Goal: Task Accomplishment & Management: Manage account settings

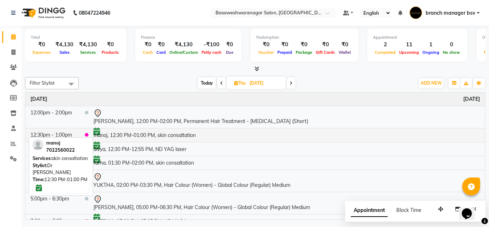
scroll to position [9, 0]
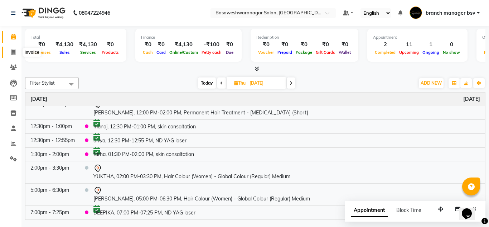
click at [15, 49] on span at bounding box center [13, 52] width 13 height 8
select select "842"
select select "service"
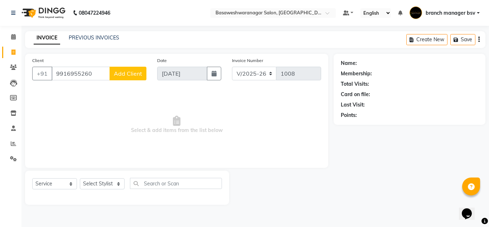
type input "9916955260"
click at [141, 71] on span "Add Client" at bounding box center [128, 73] width 28 height 7
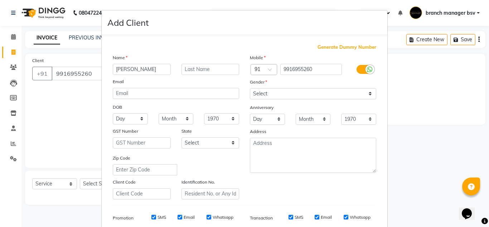
type input "megha"
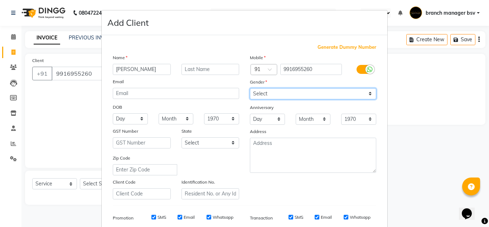
click at [266, 93] on select "Select Male Female Other Prefer Not To Say" at bounding box center [313, 93] width 126 height 11
select select "female"
click at [250, 88] on select "Select Male Female Other Prefer Not To Say" at bounding box center [313, 93] width 126 height 11
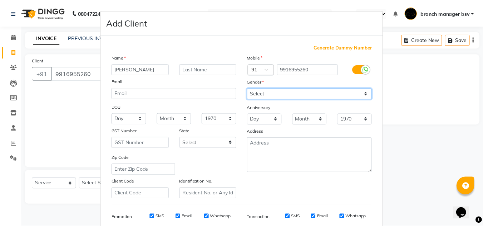
scroll to position [104, 0]
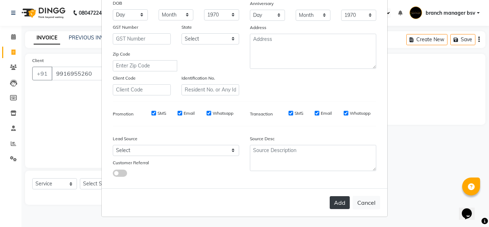
click at [340, 200] on button "Add" at bounding box center [340, 202] width 20 height 13
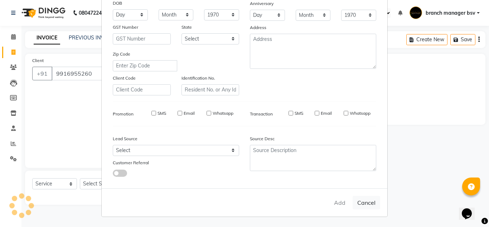
select select
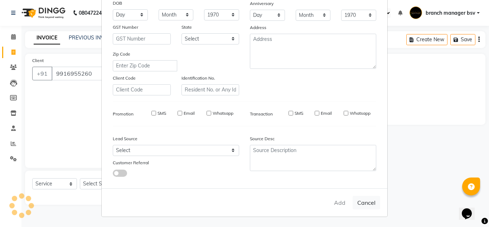
select select
checkbox input "false"
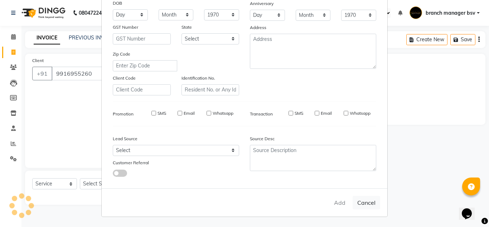
checkbox input "false"
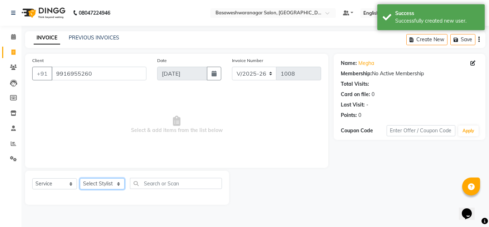
click at [93, 181] on select "Select Stylist ashwini branch manager bsv Dr.Jabin Dr mehzabin GURISH JASSI Jay…" at bounding box center [102, 183] width 45 height 11
select select "13737"
click at [80, 178] on select "Select Stylist ashwini branch manager bsv Dr.Jabin Dr mehzabin GURISH JASSI Jay…" at bounding box center [102, 183] width 45 height 11
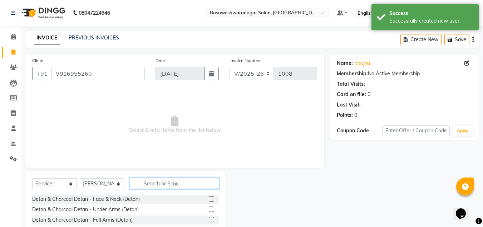
click at [175, 181] on input "text" at bounding box center [174, 182] width 89 height 11
type input "botox"
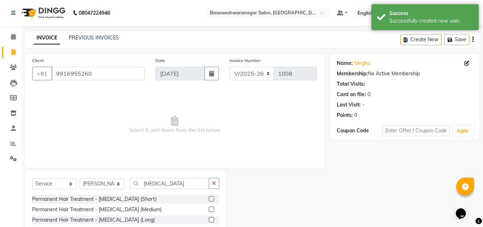
click at [213, 210] on label at bounding box center [211, 208] width 5 height 5
click at [213, 210] on input "checkbox" at bounding box center [211, 209] width 5 height 5
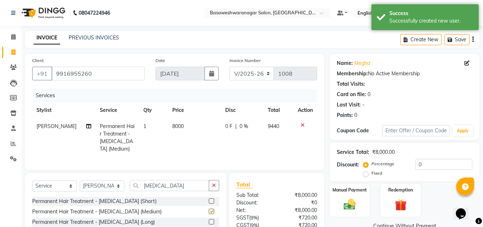
checkbox input "false"
click at [198, 127] on td "8000" at bounding box center [194, 137] width 53 height 39
select select "13737"
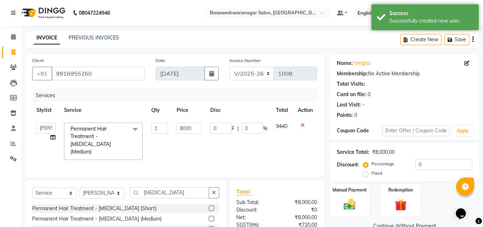
click at [198, 127] on input "8000" at bounding box center [189, 127] width 25 height 11
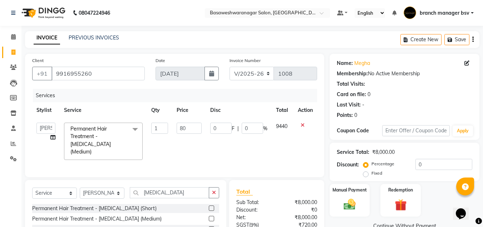
type input "8"
type input "7500"
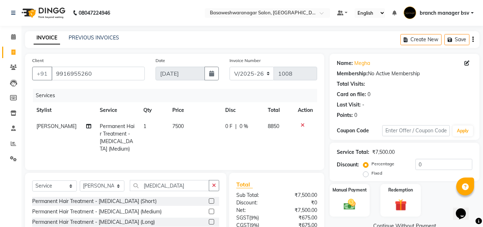
click at [286, 186] on div "Total Sub Total: ₹7,500.00 Discount: ₹0 Net: ₹7,500.00 SGST ( 9% ) ₹675.00 CGST…" at bounding box center [277, 225] width 81 height 91
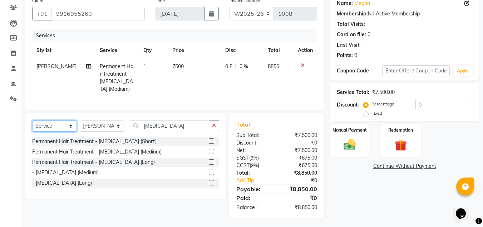
click at [63, 123] on select "Select Service Product Membership Package Voucher Prepaid Gift Card" at bounding box center [54, 125] width 45 height 11
select select "product"
click at [32, 120] on select "Select Service Product Membership Package Voucher Prepaid Gift Card" at bounding box center [54, 125] width 45 height 11
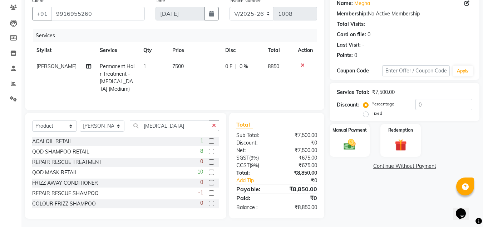
click at [209, 150] on label at bounding box center [211, 151] width 5 height 5
click at [209, 150] on input "checkbox" at bounding box center [211, 151] width 5 height 5
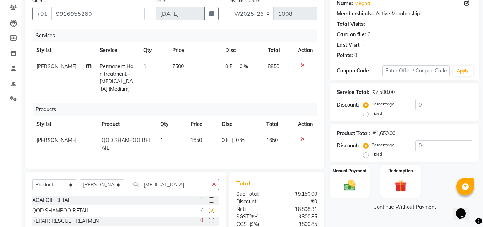
checkbox input "false"
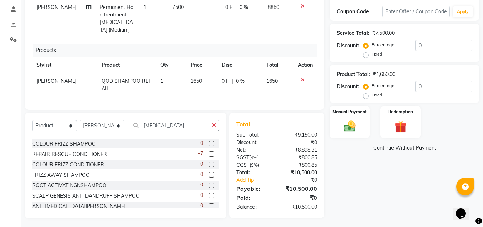
scroll to position [94, 0]
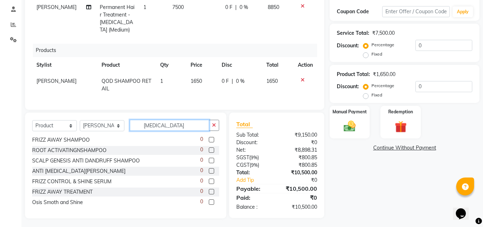
click at [165, 122] on input "botox" at bounding box center [169, 125] width 79 height 11
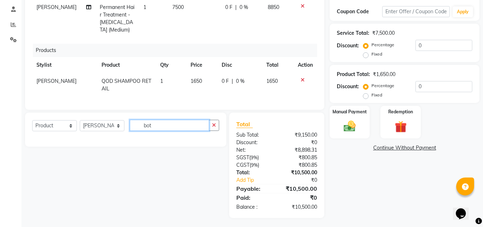
scroll to position [0, 0]
type input "b"
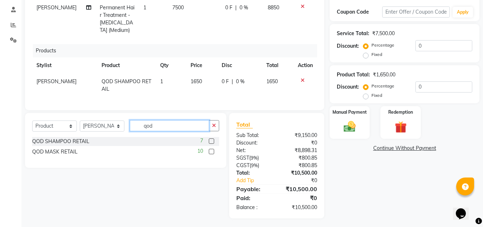
type input "qod"
click at [210, 149] on label at bounding box center [211, 151] width 5 height 5
click at [210, 149] on input "checkbox" at bounding box center [211, 151] width 5 height 5
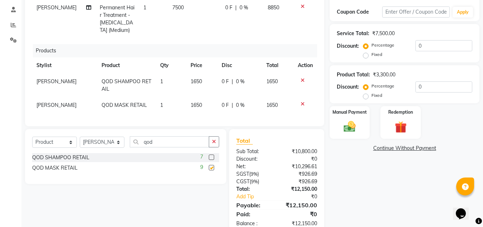
checkbox input "false"
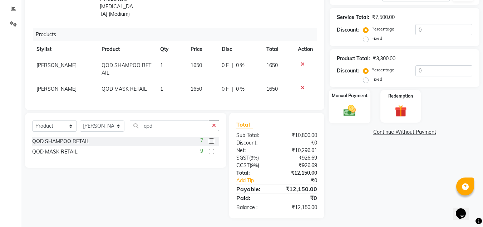
click at [351, 102] on div "Manual Payment" at bounding box center [350, 106] width 42 height 34
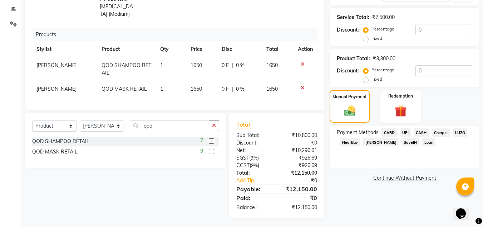
click at [405, 133] on span "UPI" at bounding box center [405, 132] width 11 height 8
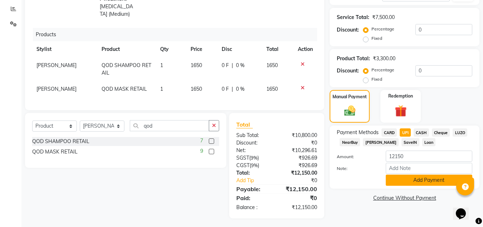
click at [407, 179] on button "Add Payment" at bounding box center [429, 179] width 87 height 11
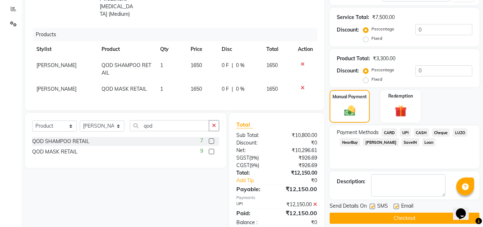
scroll to position [150, 0]
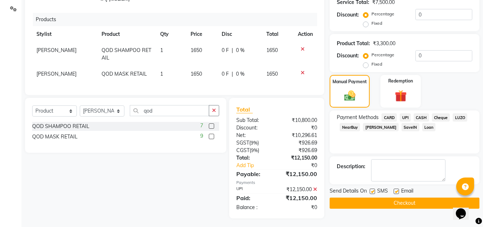
click at [381, 203] on button "Checkout" at bounding box center [405, 202] width 150 height 11
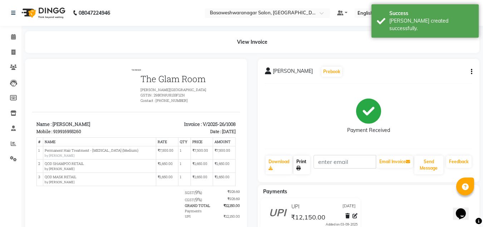
click at [299, 163] on link "Print" at bounding box center [302, 164] width 16 height 19
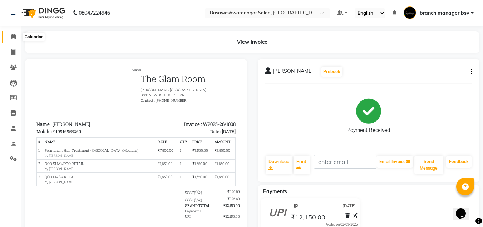
click at [9, 38] on span at bounding box center [13, 37] width 13 height 8
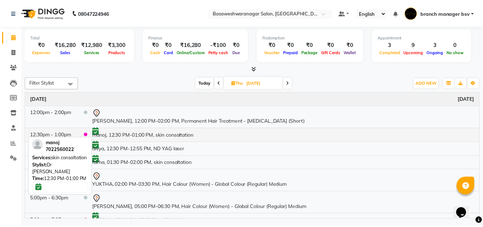
scroll to position [9, 0]
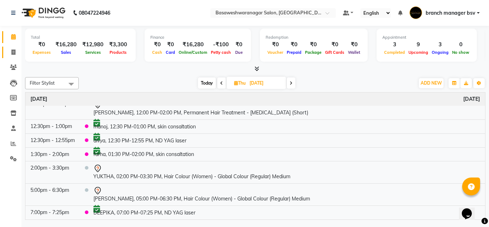
click at [7, 52] on link "Invoice" at bounding box center [10, 53] width 17 height 12
select select "842"
select select "service"
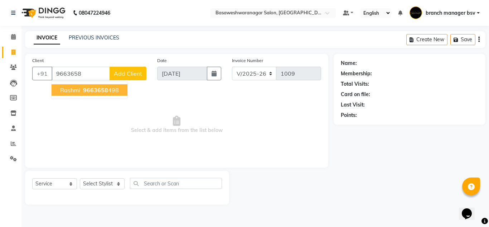
click at [71, 87] on span "rashmi" at bounding box center [70, 89] width 20 height 7
type input "9663658498"
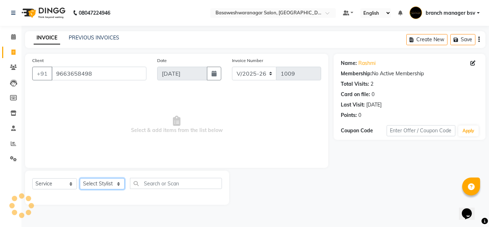
click at [109, 182] on select "Select Stylist ashwini branch manager bsv Dr.Jabin Dr mehzabin GURISH JASSI Jay…" at bounding box center [102, 183] width 45 height 11
select select "13737"
click at [80, 178] on select "Select Stylist ashwini branch manager bsv Dr.Jabin Dr mehzabin GURISH JASSI Jay…" at bounding box center [102, 183] width 45 height 11
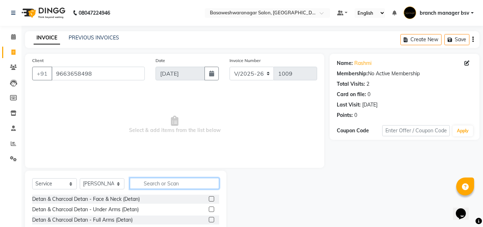
click at [150, 185] on input "text" at bounding box center [174, 182] width 89 height 11
type input "bot"
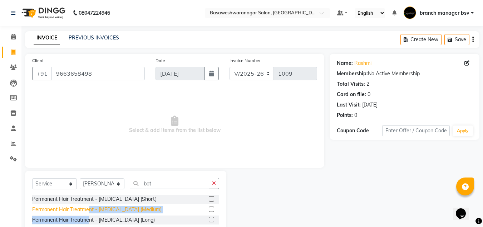
drag, startPoint x: 90, startPoint y: 216, endPoint x: 91, endPoint y: 208, distance: 8.6
click at [91, 208] on div "Permanent Hair Treatment - Botox (Short) Permanent Hair Treatment - Botox (Medi…" at bounding box center [125, 220] width 187 height 52
click at [91, 208] on div "Permanent Hair Treatment - [MEDICAL_DATA] (Medium)" at bounding box center [97, 209] width 130 height 8
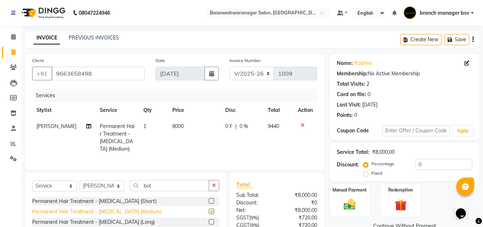
checkbox input "false"
click at [175, 122] on td "8000" at bounding box center [194, 137] width 53 height 39
select select "13737"
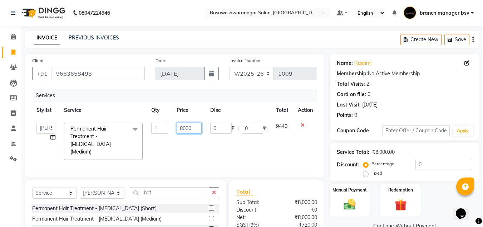
click at [189, 126] on input "8000" at bounding box center [189, 127] width 25 height 11
type input "6000"
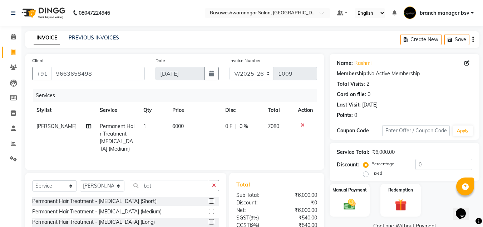
click at [192, 145] on td "6000" at bounding box center [194, 137] width 53 height 39
select select "13737"
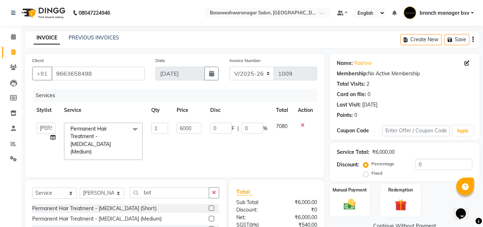
scroll to position [67, 0]
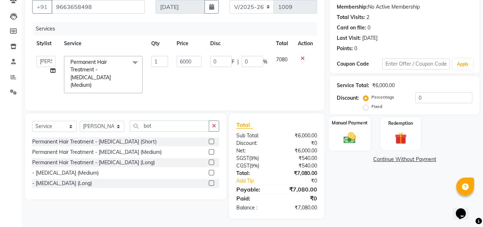
click at [362, 133] on div "Manual Payment" at bounding box center [350, 133] width 42 height 34
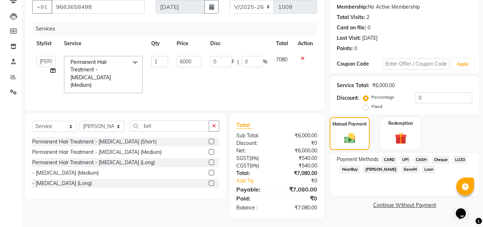
click at [407, 160] on span "UPI" at bounding box center [405, 159] width 11 height 8
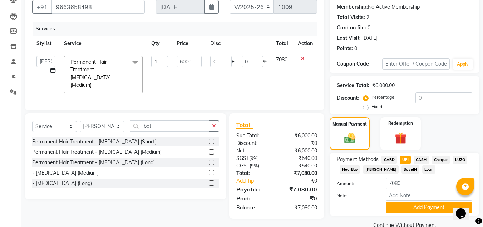
scroll to position [81, 0]
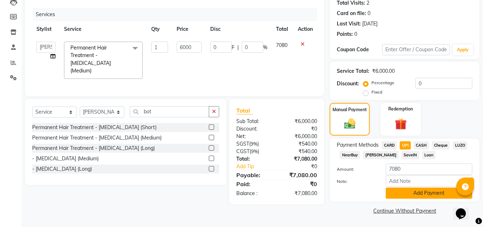
click at [408, 191] on button "Add Payment" at bounding box center [429, 192] width 87 height 11
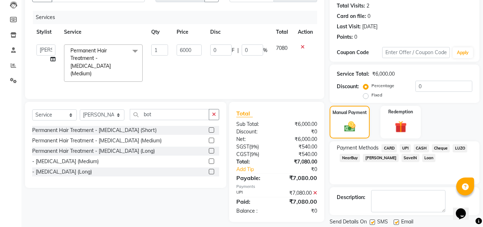
scroll to position [101, 0]
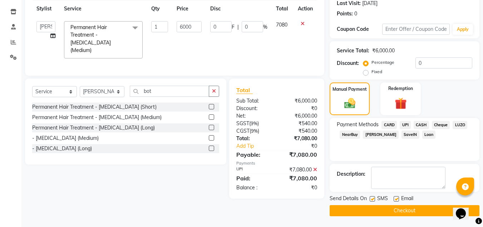
click at [358, 209] on button "Checkout" at bounding box center [405, 210] width 150 height 11
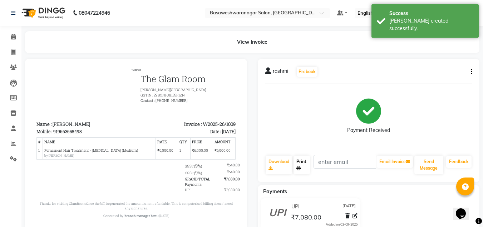
click at [307, 162] on link "Print" at bounding box center [302, 164] width 16 height 19
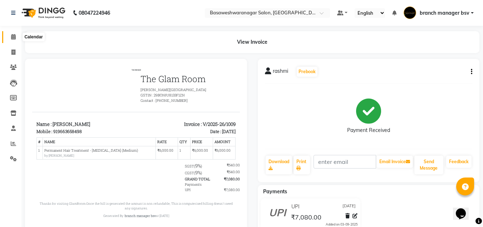
click at [12, 38] on icon at bounding box center [13, 36] width 5 height 5
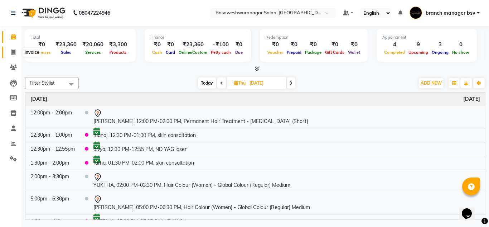
click at [15, 55] on span at bounding box center [13, 52] width 13 height 8
select select "842"
select select "service"
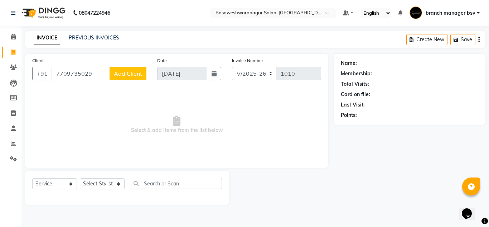
type input "7709735029"
click at [124, 77] on button "Add Client" at bounding box center [128, 74] width 37 height 14
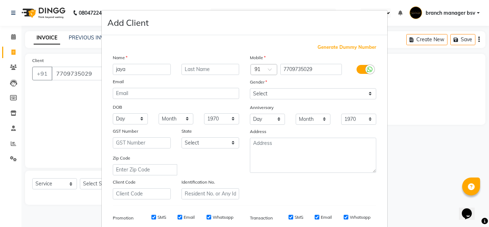
type input "jaya"
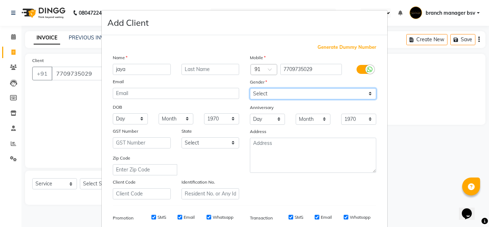
click at [257, 92] on select "Select Male Female Other Prefer Not To Say" at bounding box center [313, 93] width 126 height 11
select select "female"
click at [250, 88] on select "Select Male Female Other Prefer Not To Say" at bounding box center [313, 93] width 126 height 11
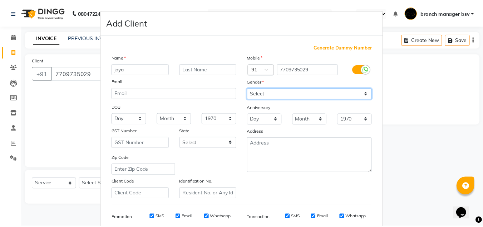
scroll to position [104, 0]
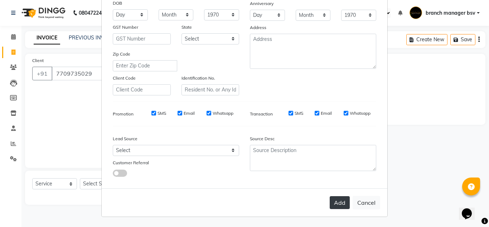
click at [346, 208] on button "Add" at bounding box center [340, 202] width 20 height 13
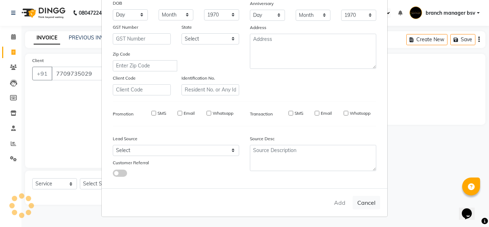
select select
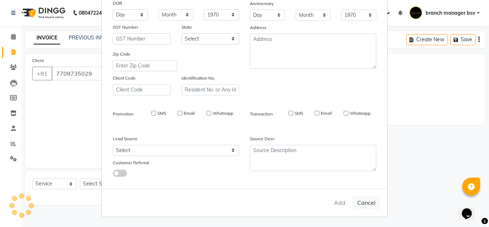
select select
checkbox input "false"
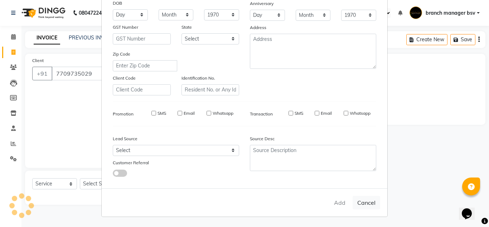
checkbox input "false"
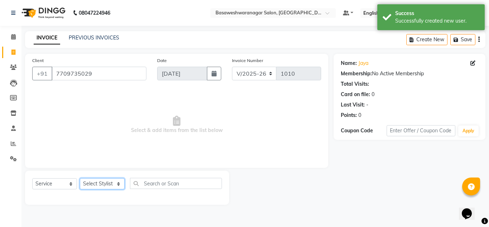
click at [110, 184] on select "Select Stylist ashwini branch manager bsv Dr.Jabin Dr mehzabin GURISH JASSI Jay…" at bounding box center [102, 183] width 45 height 11
select select "30333"
click at [80, 178] on select "Select Stylist ashwini branch manager bsv Dr.Jabin Dr mehzabin GURISH JASSI Jay…" at bounding box center [102, 183] width 45 height 11
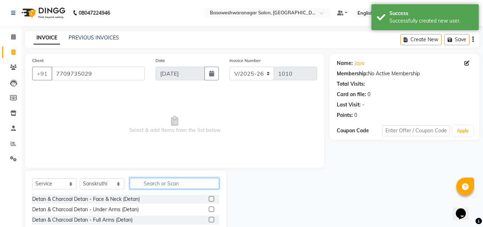
click at [156, 185] on input "text" at bounding box center [174, 182] width 89 height 11
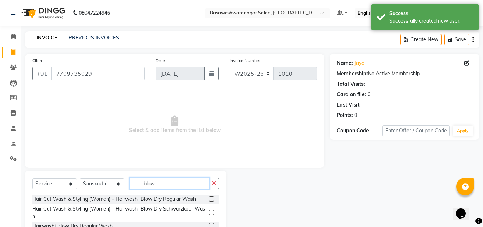
type input "blow"
click at [213, 196] on label at bounding box center [211, 198] width 5 height 5
click at [213, 196] on input "checkbox" at bounding box center [211, 198] width 5 height 5
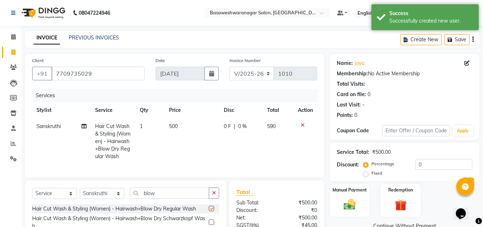
checkbox input "false"
click at [198, 126] on td "500" at bounding box center [192, 141] width 55 height 46
select select "30333"
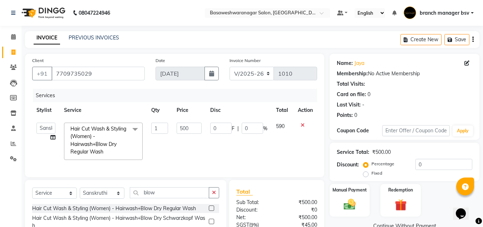
click at [198, 126] on input "500" at bounding box center [189, 127] width 25 height 11
type input "800"
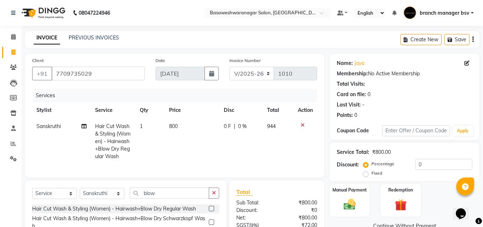
click at [287, 214] on div "₹0" at bounding box center [300, 210] width 46 height 8
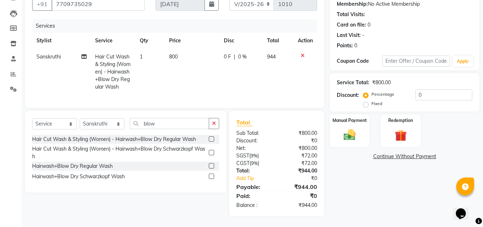
scroll to position [75, 0]
click at [360, 128] on img at bounding box center [350, 134] width 20 height 14
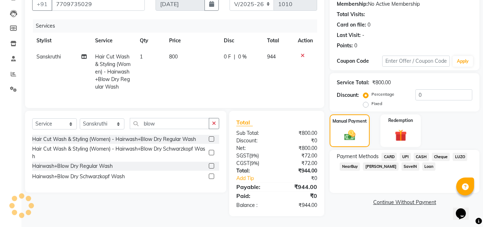
click at [408, 152] on span "UPI" at bounding box center [405, 156] width 11 height 8
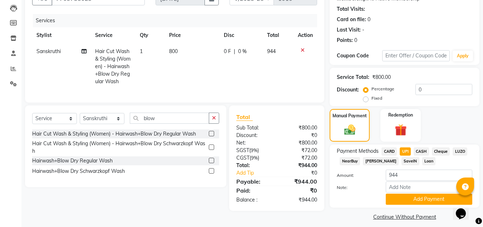
scroll to position [81, 0]
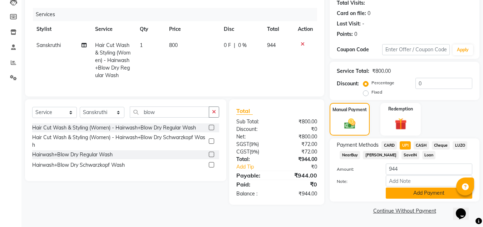
click at [409, 193] on button "Add Payment" at bounding box center [429, 192] width 87 height 11
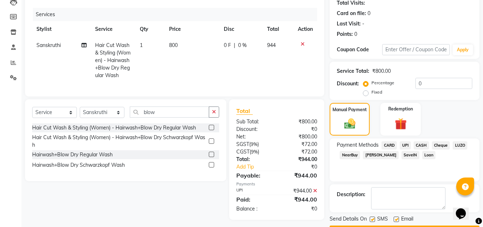
scroll to position [101, 0]
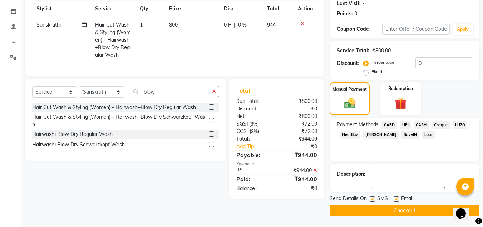
click at [369, 209] on button "Checkout" at bounding box center [405, 210] width 150 height 11
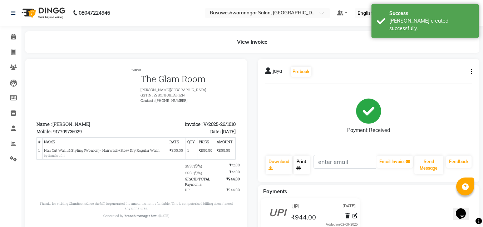
click at [301, 167] on icon at bounding box center [299, 168] width 4 height 4
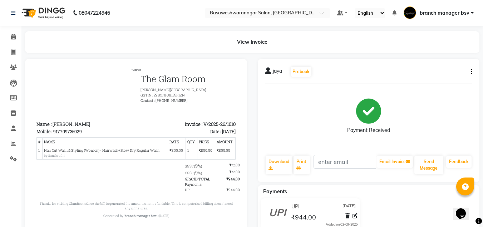
click at [468, 108] on div "Payment Received" at bounding box center [369, 116] width 208 height 54
click at [11, 37] on icon at bounding box center [13, 36] width 5 height 5
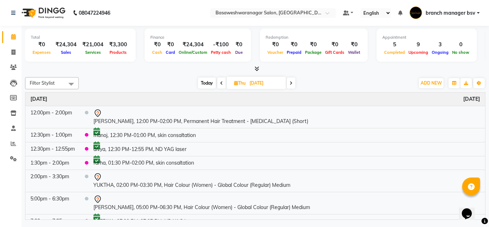
click at [293, 81] on span at bounding box center [291, 82] width 9 height 11
type input "05-09-2025"
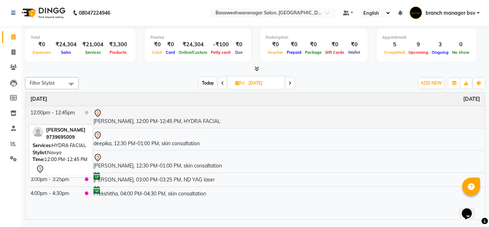
click at [178, 120] on td "latha, 12:00 PM-12:45 PM, HYDRA FACIAL" at bounding box center [286, 117] width 397 height 22
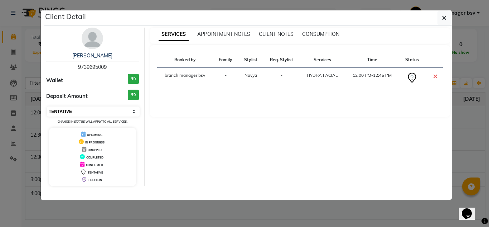
click at [84, 114] on select "Select CONFIRMED TENTATIVE" at bounding box center [93, 111] width 93 height 10
select select "6"
click at [47, 106] on select "Select CONFIRMED TENTATIVE" at bounding box center [93, 111] width 93 height 10
click at [10, 72] on ngb-modal-window "Client Detail latha 9739695009 Wallet ₹0 Deposit Amount ₹0 Select CONFIRMED TEN…" at bounding box center [244, 113] width 489 height 227
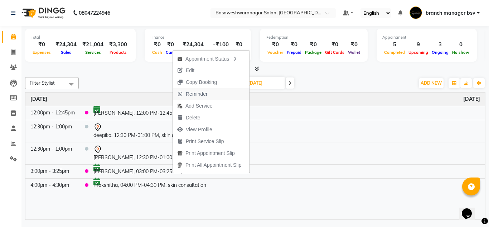
click at [206, 97] on span "Reminder" at bounding box center [197, 94] width 22 height 8
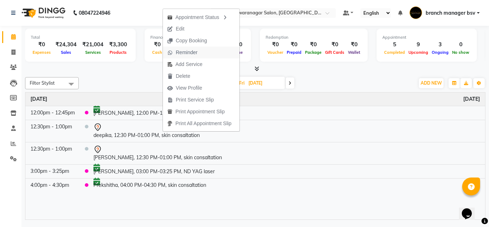
click at [200, 51] on span "Reminder" at bounding box center [182, 53] width 39 height 12
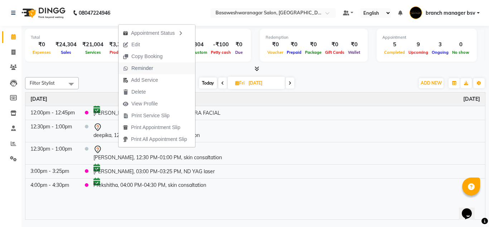
click at [157, 64] on span "Reminder" at bounding box center [137, 68] width 39 height 12
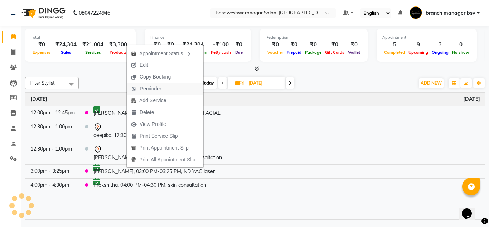
click at [166, 88] on button "Reminder" at bounding box center [165, 89] width 77 height 12
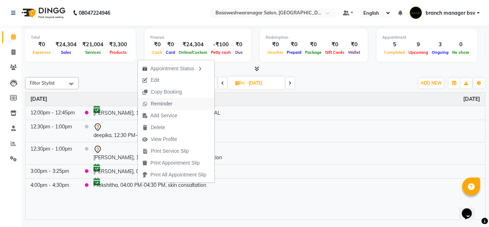
click at [174, 103] on span "Reminder" at bounding box center [157, 104] width 39 height 12
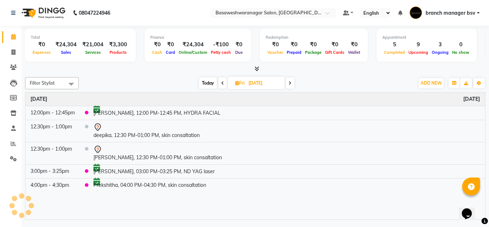
click at [205, 81] on span "Today" at bounding box center [208, 82] width 18 height 11
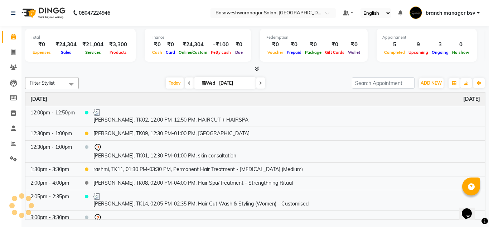
click at [260, 82] on icon at bounding box center [260, 83] width 3 height 4
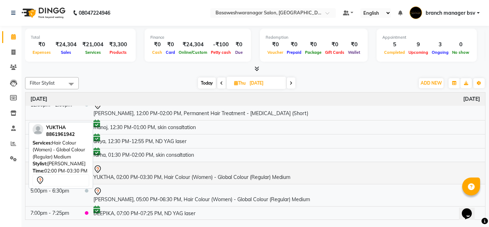
scroll to position [9, 0]
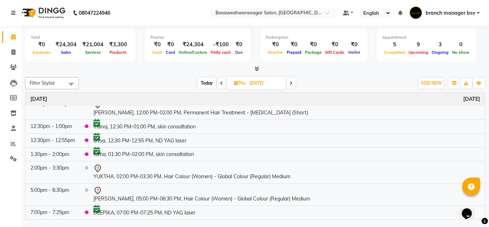
click at [292, 83] on icon at bounding box center [291, 83] width 3 height 4
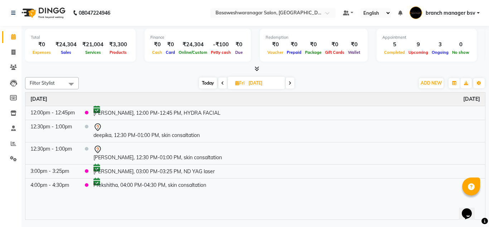
click at [293, 88] on span at bounding box center [290, 82] width 9 height 11
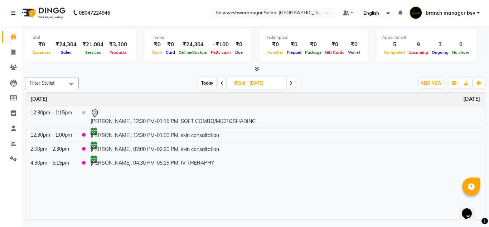
click at [293, 86] on span at bounding box center [291, 82] width 9 height 11
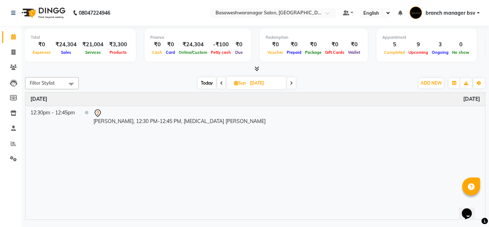
click at [204, 81] on span "Today" at bounding box center [207, 82] width 18 height 11
type input "[DATE]"
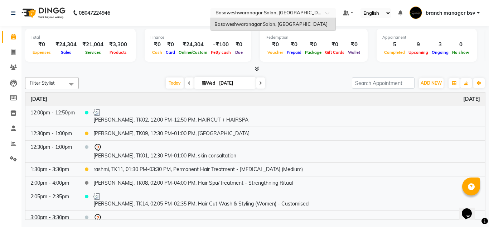
click at [265, 14] on input "text" at bounding box center [266, 13] width 104 height 7
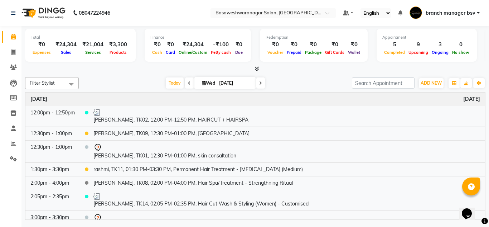
click at [126, 19] on nav "08047224946 Select Location × Basaweshwaranagar Salon, Basveshwarnagar Default …" at bounding box center [244, 13] width 489 height 26
click at [8, 51] on span at bounding box center [13, 52] width 13 height 8
select select "842"
select select "service"
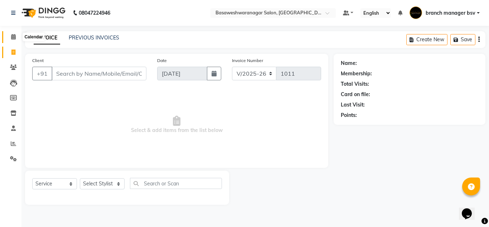
click at [12, 36] on icon at bounding box center [13, 36] width 5 height 5
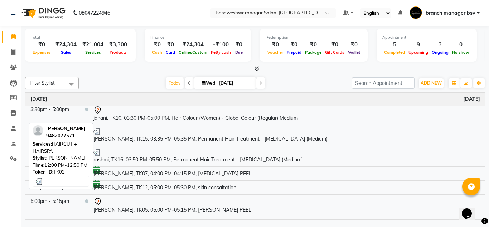
scroll to position [211, 0]
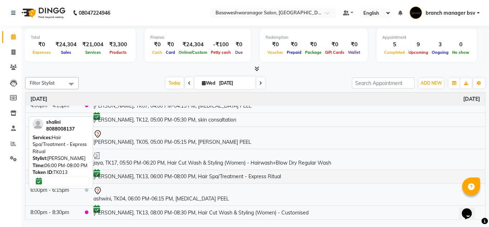
click at [179, 170] on td "shalini, TK13, 06:00 PM-08:00 PM, Hair Spa/Treatment - Express Ritual" at bounding box center [286, 176] width 397 height 14
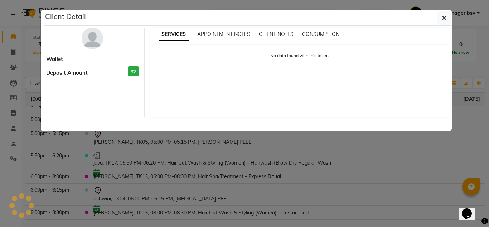
select select "6"
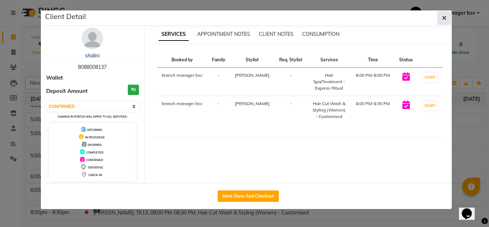
click at [446, 14] on button "button" at bounding box center [444, 18] width 14 height 14
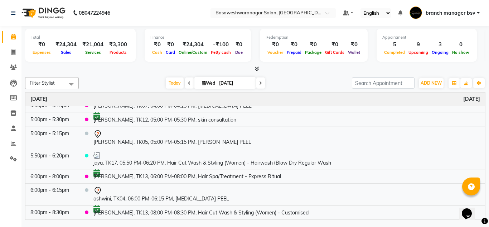
click at [431, 11] on span "branch manager bsv" at bounding box center [450, 13] width 50 height 8
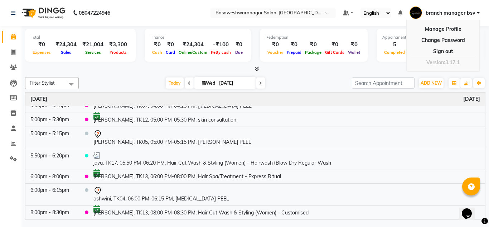
click at [195, 2] on nav "08047224946 Select Location × Basaweshwaranagar Salon, Basveshwarnagar Default …" at bounding box center [244, 13] width 489 height 26
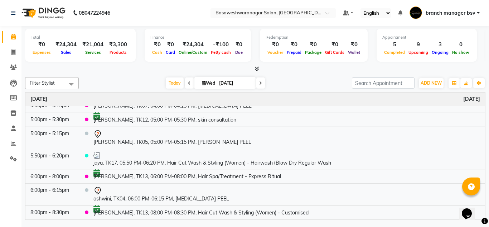
drag, startPoint x: 400, startPoint y: 3, endPoint x: 301, endPoint y: 74, distance: 122.1
click at [301, 74] on div "Filter Stylist Select All ashwini branch manager bsv Dr mehzabin Dr.Jabin GURIS…" at bounding box center [255, 146] width 460 height 145
click at [431, 77] on div "ADD NEW Toggle Dropdown Add Appointment Add Invoice Add Expense Add Attendance …" at bounding box center [431, 82] width 26 height 11
click at [429, 84] on span "ADD NEW" at bounding box center [430, 82] width 21 height 5
click at [418, 96] on button "Add Appointment" at bounding box center [414, 96] width 57 height 9
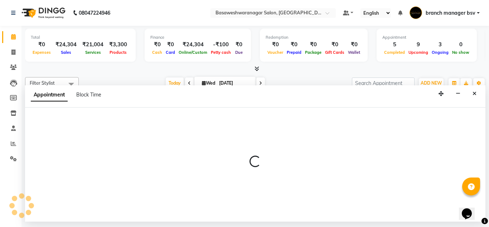
select select "540"
select select "tentative"
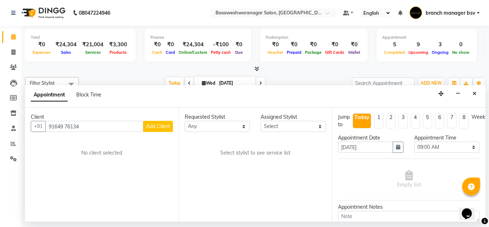
click at [66, 126] on input "91649 76134" at bounding box center [94, 126] width 98 height 11
type input "9164976134"
click at [161, 126] on span "Add Client" at bounding box center [158, 126] width 24 height 6
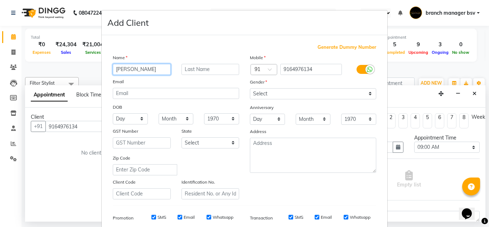
type input "shreedevi"
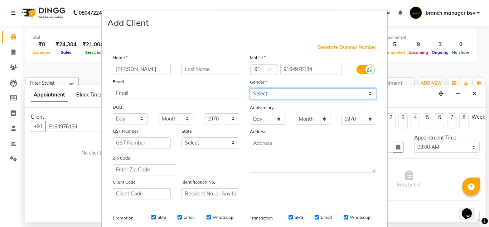
click at [311, 94] on select "Select Male Female Other Prefer Not To Say" at bounding box center [313, 93] width 126 height 11
select select "female"
click at [250, 88] on select "Select Male Female Other Prefer Not To Say" at bounding box center [313, 93] width 126 height 11
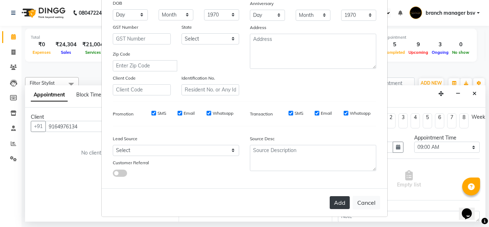
click at [330, 199] on button "Add" at bounding box center [340, 202] width 20 height 13
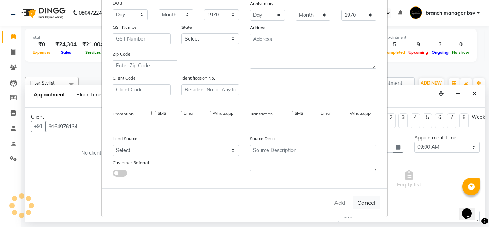
select select
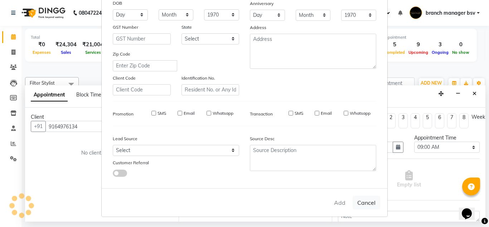
select select
checkbox input "false"
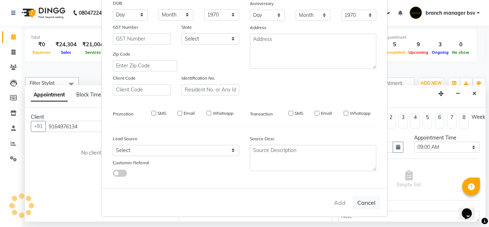
checkbox input "false"
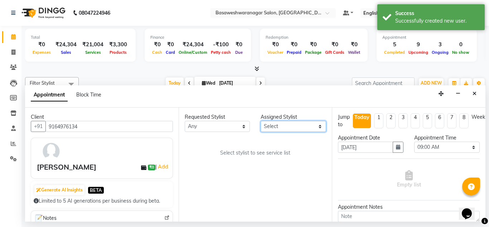
click at [273, 123] on select "Select ashwini branch manager bsv Dr.Jabin Dr mehzabin GURISH JASSI Jayshree Na…" at bounding box center [293, 126] width 65 height 11
click at [261, 121] on select "Select ashwini branch manager bsv Dr.Jabin Dr mehzabin GURISH JASSI Jayshree Na…" at bounding box center [293, 126] width 65 height 11
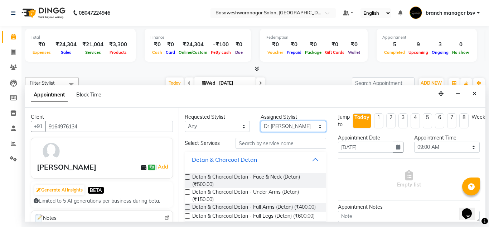
click at [293, 131] on select "Select ashwini branch manager bsv Dr.Jabin Dr mehzabin GURISH JASSI Jayshree Na…" at bounding box center [293, 126] width 65 height 11
select select "13737"
click at [261, 121] on select "Select ashwini branch manager bsv Dr.Jabin Dr mehzabin GURISH JASSI Jayshree Na…" at bounding box center [293, 126] width 65 height 11
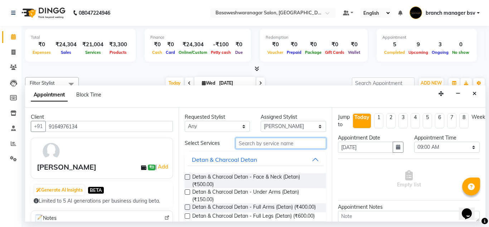
click at [241, 145] on input "text" at bounding box center [280, 142] width 91 height 11
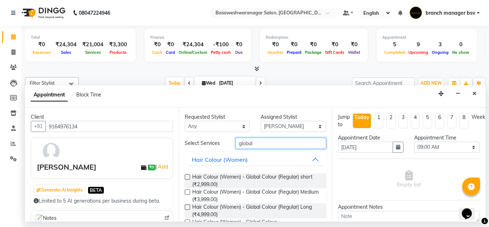
type input "global"
click at [187, 191] on label at bounding box center [187, 191] width 5 height 5
click at [187, 191] on input "checkbox" at bounding box center [187, 192] width 5 height 5
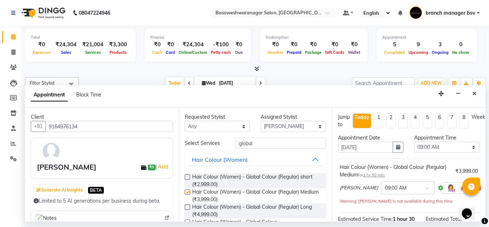
checkbox input "false"
click at [398, 148] on button "button" at bounding box center [398, 146] width 11 height 11
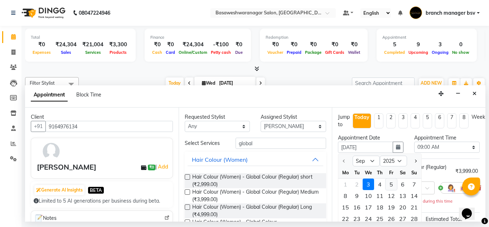
click at [393, 187] on div "5" at bounding box center [390, 183] width 11 height 11
type input "05-09-2025"
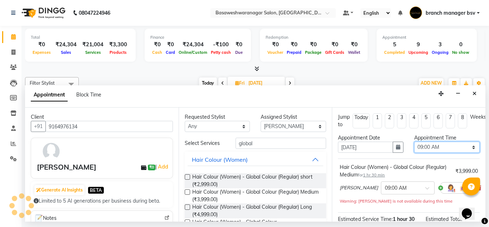
click at [440, 149] on select "Select 09:00 AM 09:15 AM 09:30 AM 09:45 AM 10:00 AM 10:15 AM 10:30 AM 10:45 AM …" at bounding box center [446, 146] width 65 height 11
select select "660"
click at [414, 141] on select "Select 09:00 AM 09:15 AM 09:30 AM 09:45 AM 10:00 AM 10:15 AM 10:30 AM 10:45 AM …" at bounding box center [446, 146] width 65 height 11
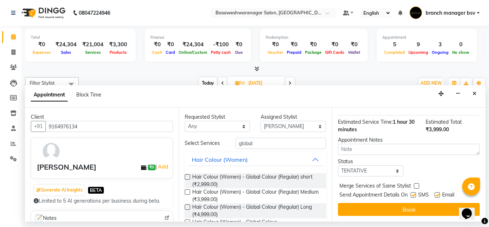
scroll to position [95, 0]
click at [351, 166] on select "Select TENTATIVE CONFIRM UPCOMING" at bounding box center [370, 170] width 65 height 11
select select "confirm booking"
click at [338, 165] on select "Select TENTATIVE CONFIRM UPCOMING" at bounding box center [370, 170] width 65 height 11
click at [362, 196] on div "Jump to Today 1 2 3 4 5 6 7 8 Weeks Appointment Date 05-09-2025 Appointment Tim…" at bounding box center [409, 164] width 154 height 114
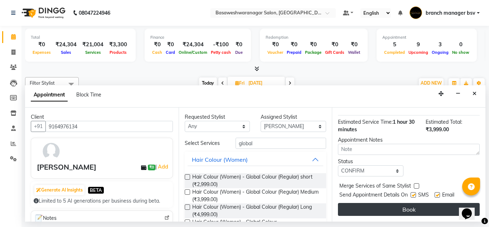
click at [357, 205] on button "Book" at bounding box center [409, 209] width 142 height 13
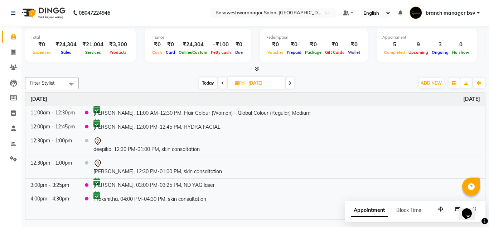
click at [256, 87] on input "05-09-2025" at bounding box center [264, 83] width 36 height 11
select select "9"
select select "2025"
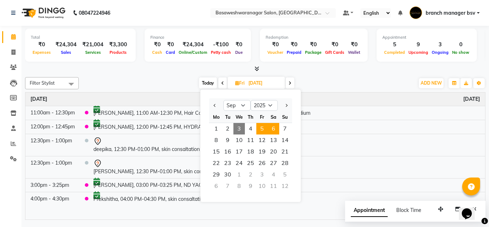
click at [270, 132] on span "6" at bounding box center [273, 128] width 11 height 11
type input "06-09-2025"
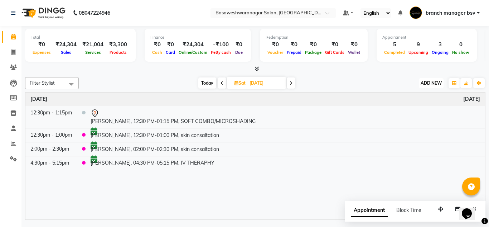
click at [432, 78] on button "ADD NEW Toggle Dropdown" at bounding box center [431, 83] width 25 height 10
click at [404, 99] on button "Add Appointment" at bounding box center [414, 96] width 57 height 9
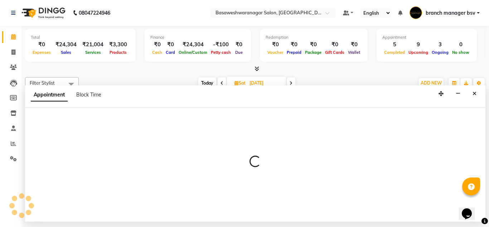
select select "540"
select select "tentative"
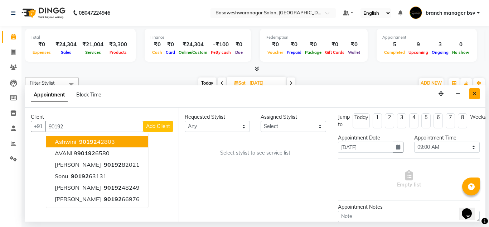
type input "90192"
click at [470, 97] on button "Close" at bounding box center [474, 93] width 10 height 11
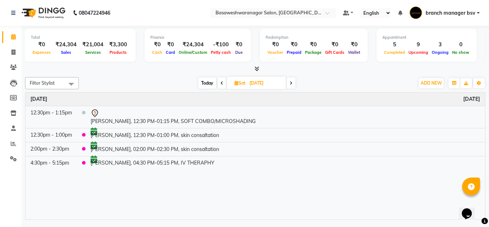
click at [222, 82] on icon at bounding box center [221, 83] width 3 height 4
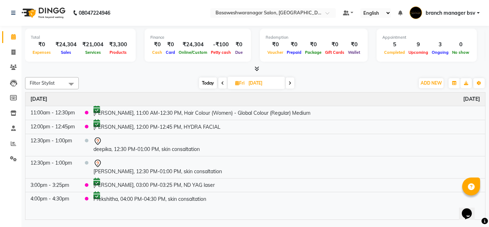
click at [288, 83] on span at bounding box center [290, 82] width 9 height 11
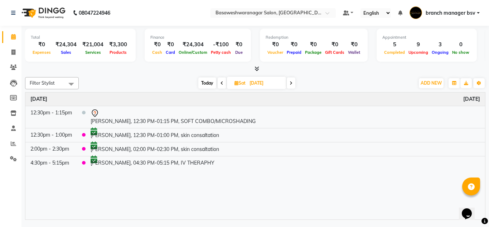
click at [204, 83] on span "Today" at bounding box center [207, 82] width 18 height 11
type input "[DATE]"
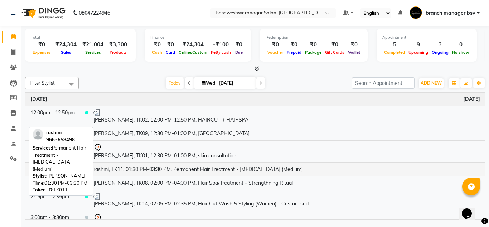
scroll to position [211, 0]
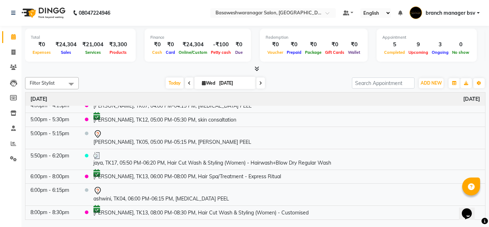
click at [235, 84] on input "[DATE]" at bounding box center [235, 83] width 36 height 11
select select "9"
select select "2025"
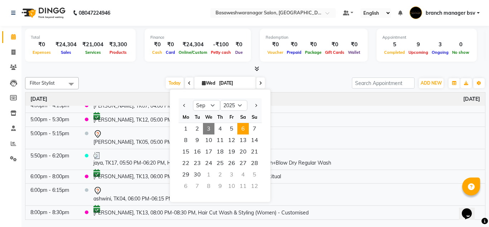
click at [243, 127] on span "6" at bounding box center [242, 128] width 11 height 11
type input "06-09-2025"
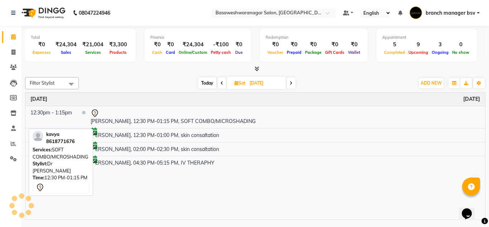
scroll to position [0, 0]
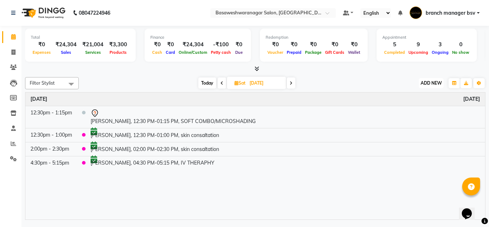
click at [422, 85] on span "ADD NEW" at bounding box center [430, 82] width 21 height 5
click at [411, 98] on button "Add Appointment" at bounding box center [414, 96] width 57 height 9
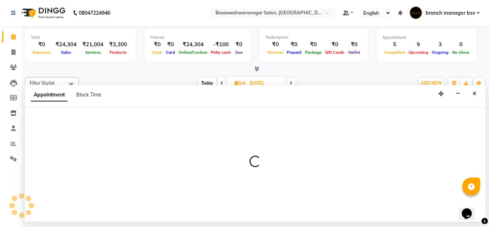
select select "tentative"
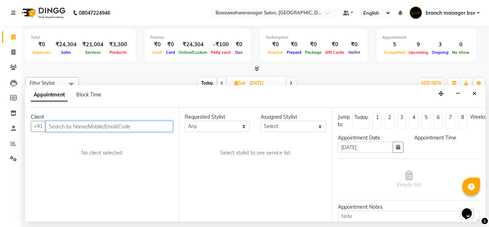
select select "540"
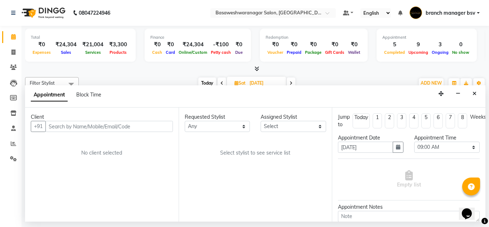
click at [96, 108] on div "Client +91 No client selected" at bounding box center [102, 164] width 154 height 114
click at [472, 94] on button "Close" at bounding box center [474, 93] width 10 height 11
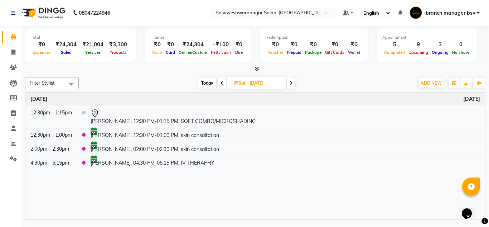
click at [205, 84] on span "Today" at bounding box center [207, 82] width 18 height 11
type input "[DATE]"
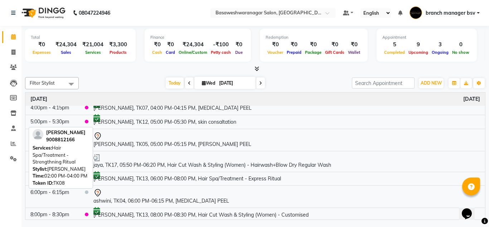
scroll to position [211, 0]
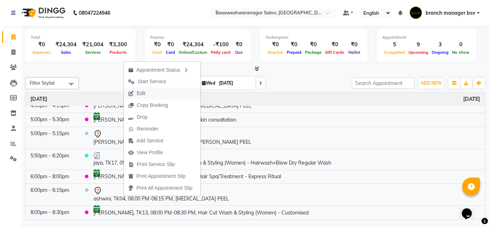
click at [158, 90] on button "Edit" at bounding box center [162, 93] width 77 height 12
select select "tentative"
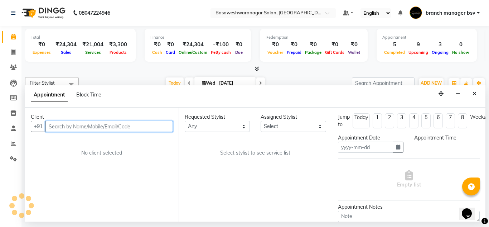
type input "[DATE]"
select select "47930"
select select "1080"
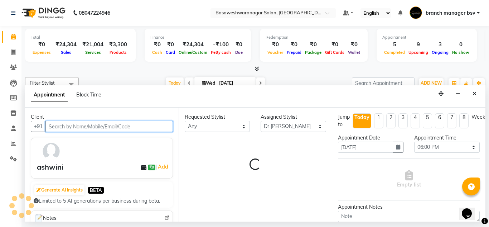
select select "1239"
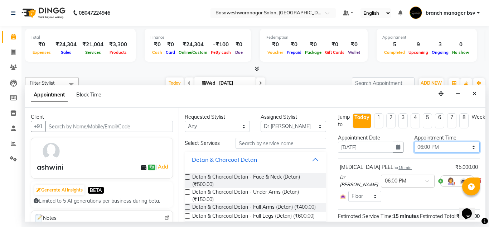
click at [438, 147] on select "Select 09:00 AM 09:15 AM 09:30 AM 09:45 AM 10:00 AM 10:15 AM 10:30 AM 10:45 AM …" at bounding box center [446, 146] width 65 height 11
click at [346, 48] on div "Wallet" at bounding box center [354, 52] width 16 height 8
click at [396, 149] on icon "button" at bounding box center [398, 146] width 4 height 5
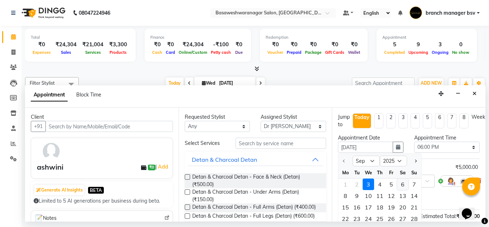
click at [405, 180] on div "6" at bounding box center [402, 183] width 11 height 11
type input "06-09-2025"
select select "1080"
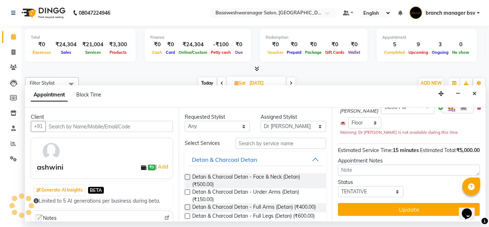
scroll to position [0, 0]
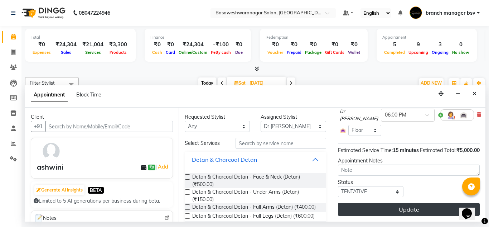
click at [372, 204] on button "Update" at bounding box center [409, 209] width 142 height 13
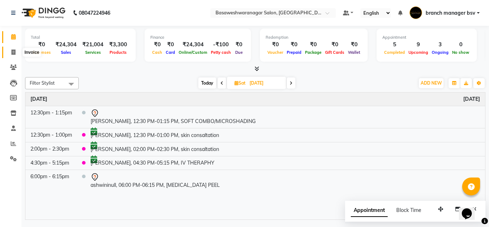
click at [10, 55] on span at bounding box center [13, 52] width 13 height 8
select select "service"
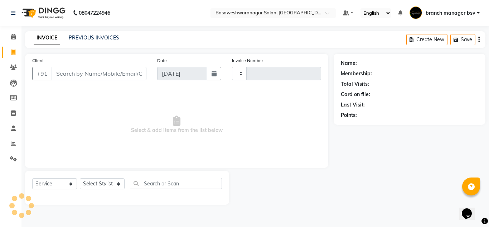
type input "1011"
select select "842"
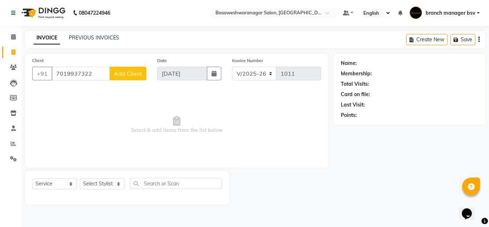
type input "7019937322"
click at [129, 76] on span "Add Client" at bounding box center [128, 73] width 28 height 7
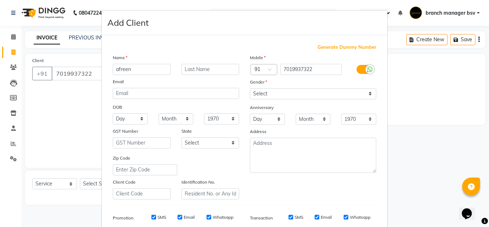
type input "afreen"
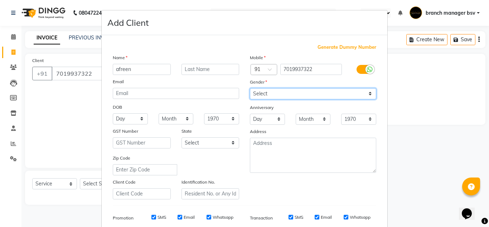
click at [258, 92] on select "Select Male Female Other Prefer Not To Say" at bounding box center [313, 93] width 126 height 11
select select "female"
click at [250, 88] on select "Select Male Female Other Prefer Not To Say" at bounding box center [313, 93] width 126 height 11
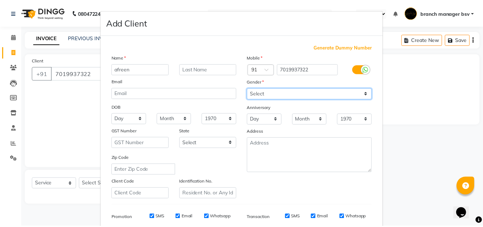
scroll to position [104, 0]
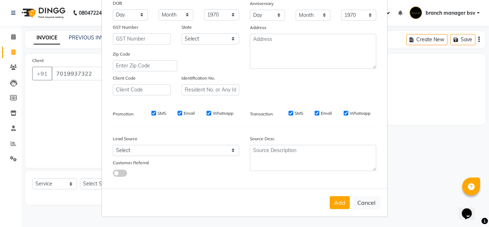
drag, startPoint x: 337, startPoint y: 204, endPoint x: 284, endPoint y: 176, distance: 59.9
click at [284, 176] on form "Add Client Generate Dummy Number Name afreen Email DOB Day 01 02 03 04 05 06 07…" at bounding box center [245, 62] width 286 height 310
click at [338, 201] on button "Add" at bounding box center [340, 202] width 20 height 13
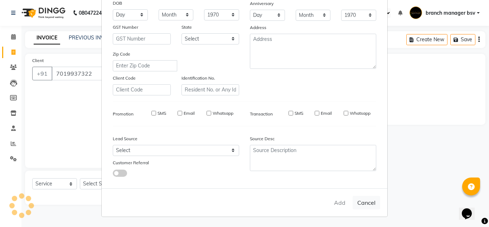
select select
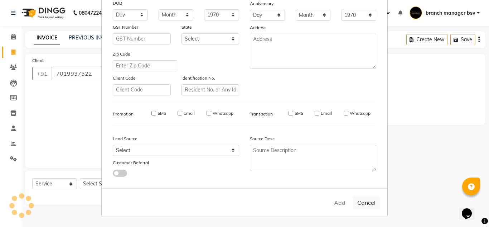
select select
checkbox input "false"
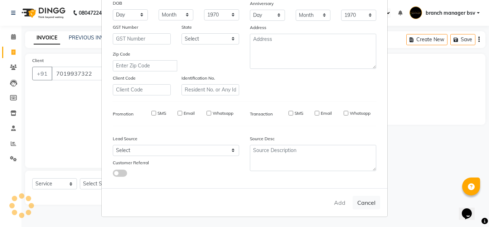
checkbox input "false"
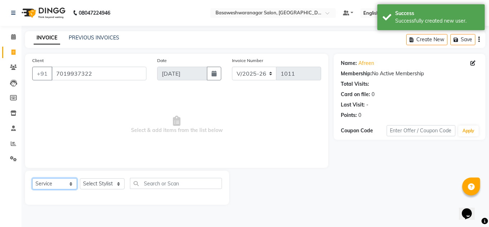
click at [61, 184] on select "Select Service Product Membership Package Voucher Prepaid Gift Card" at bounding box center [54, 183] width 45 height 11
select select "product"
click at [32, 178] on select "Select Service Product Membership Package Voucher Prepaid Gift Card" at bounding box center [54, 183] width 45 height 11
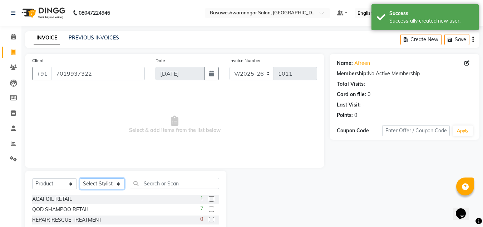
click at [101, 186] on select "Select Stylist ashwini branch manager bsv Dr.Jabin Dr mehzabin GURISH JASSI Jay…" at bounding box center [102, 183] width 45 height 11
select select "13737"
click at [80, 178] on select "Select Stylist ashwini branch manager bsv Dr.Jabin Dr mehzabin GURISH JASSI Jay…" at bounding box center [102, 183] width 45 height 11
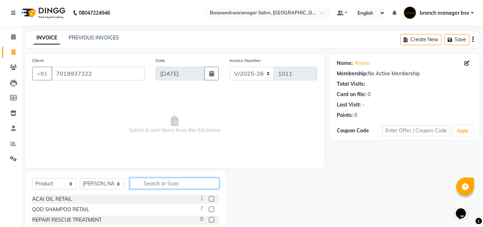
click at [165, 185] on input "text" at bounding box center [174, 182] width 89 height 11
type input "repai"
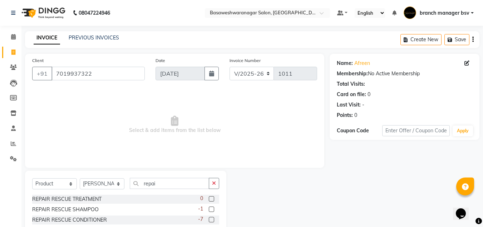
click at [212, 208] on label at bounding box center [211, 208] width 5 height 5
click at [212, 208] on input "checkbox" at bounding box center [211, 209] width 5 height 5
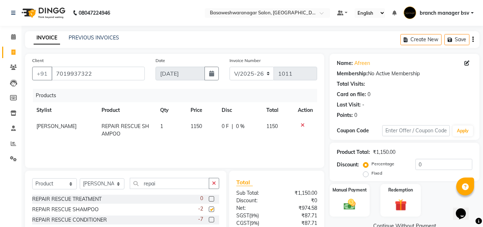
checkbox input "false"
click at [355, 209] on img at bounding box center [350, 204] width 20 height 14
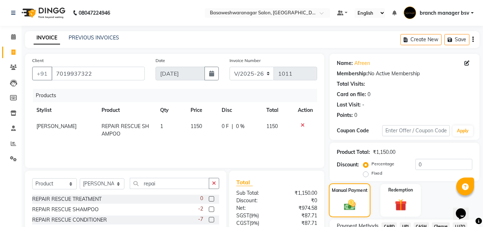
scroll to position [61, 0]
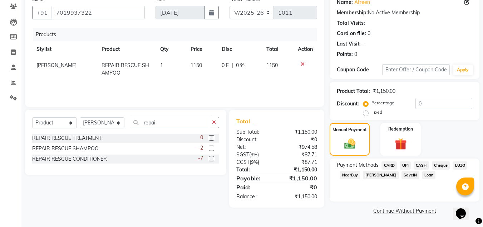
click at [405, 169] on span "UPI" at bounding box center [405, 165] width 11 height 8
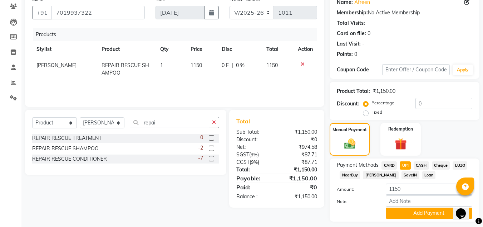
scroll to position [81, 0]
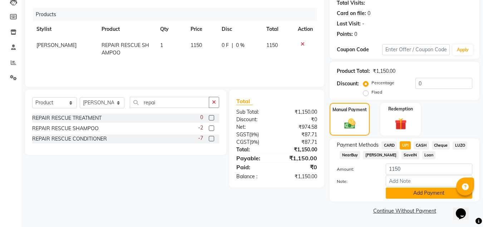
click at [397, 195] on button "Add Payment" at bounding box center [429, 192] width 87 height 11
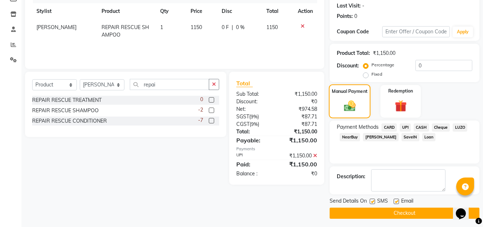
scroll to position [101, 0]
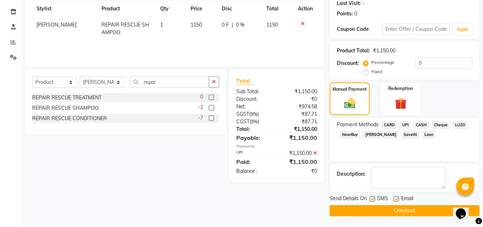
click at [397, 215] on button "Checkout" at bounding box center [405, 210] width 150 height 11
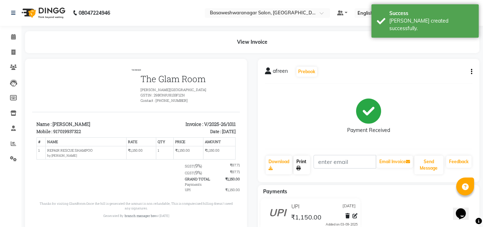
click at [297, 166] on icon at bounding box center [299, 168] width 4 height 4
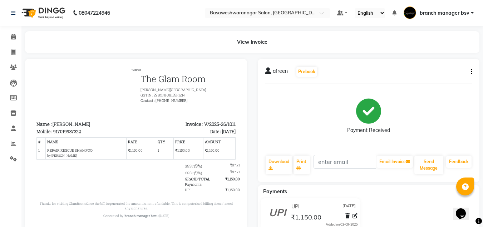
click at [442, 72] on div "afreen Prebook" at bounding box center [369, 71] width 208 height 11
click at [14, 35] on icon at bounding box center [13, 36] width 5 height 5
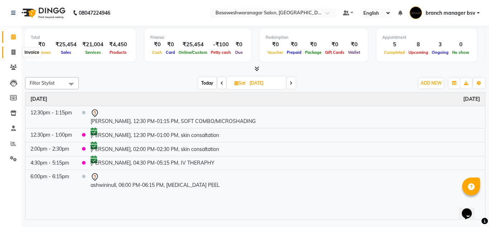
click at [13, 53] on icon at bounding box center [13, 51] width 4 height 5
select select "service"
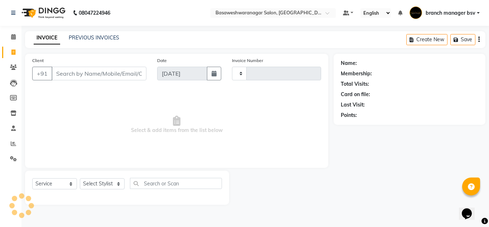
type input "1012"
select select "842"
click at [91, 74] on input "Client" at bounding box center [99, 74] width 95 height 14
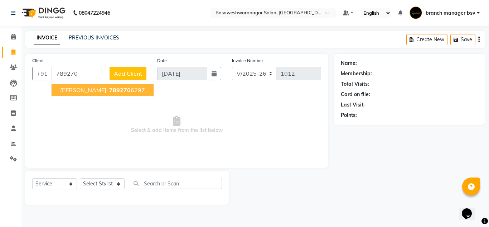
click at [82, 89] on span "TEJASWINI" at bounding box center [83, 89] width 46 height 7
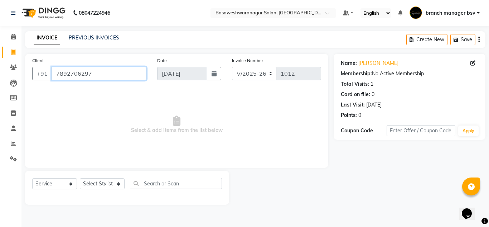
click at [93, 75] on input "7892706297" at bounding box center [99, 74] width 95 height 14
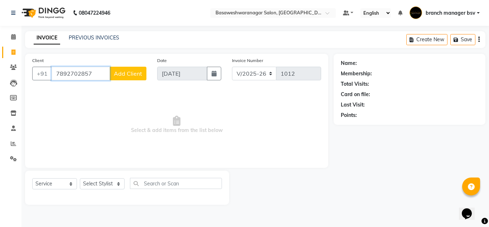
type input "7892702857"
click at [132, 74] on span "Add Client" at bounding box center [128, 73] width 28 height 7
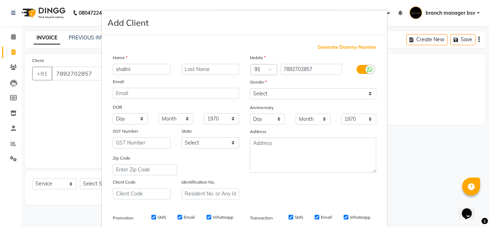
type input "shalini"
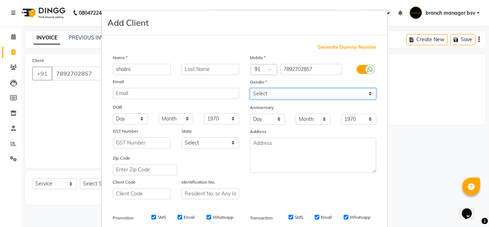
click at [260, 89] on select "Select Male Female Other Prefer Not To Say" at bounding box center [313, 93] width 126 height 11
select select "female"
click at [250, 88] on select "Select Male Female Other Prefer Not To Say" at bounding box center [313, 93] width 126 height 11
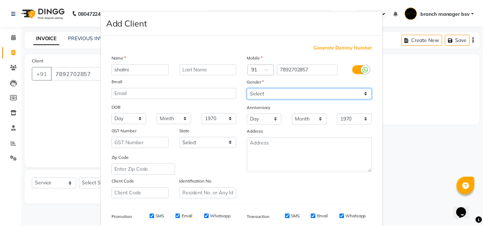
scroll to position [104, 0]
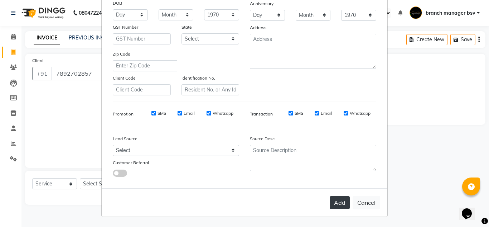
click at [334, 203] on button "Add" at bounding box center [340, 202] width 20 height 13
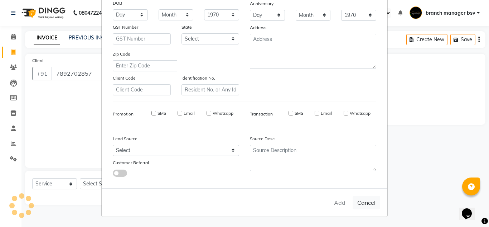
select select
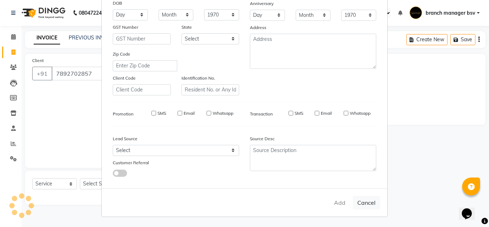
select select
checkbox input "false"
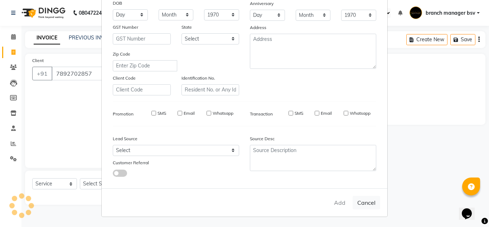
checkbox input "false"
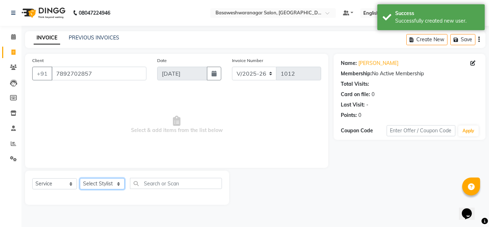
click at [93, 186] on select "Select Stylist ashwini branch manager bsv Dr.Jabin Dr mehzabin GURISH JASSI Jay…" at bounding box center [102, 183] width 45 height 11
select select "13737"
click at [80, 178] on select "Select Stylist ashwini branch manager bsv Dr.Jabin Dr mehzabin GURISH JASSI Jay…" at bounding box center [102, 183] width 45 height 11
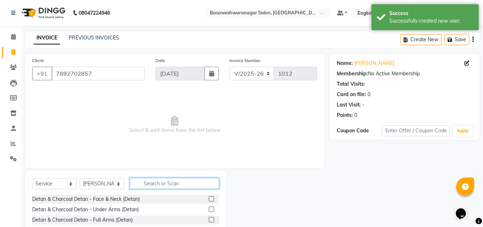
click at [170, 185] on input "text" at bounding box center [174, 182] width 89 height 11
type input "cus"
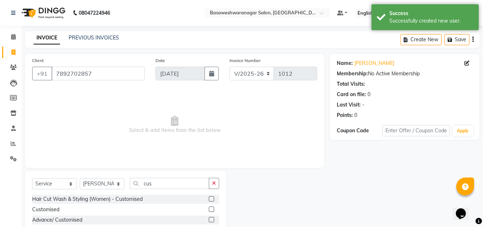
click at [211, 198] on label at bounding box center [211, 198] width 5 height 5
click at [211, 198] on input "checkbox" at bounding box center [211, 198] width 5 height 5
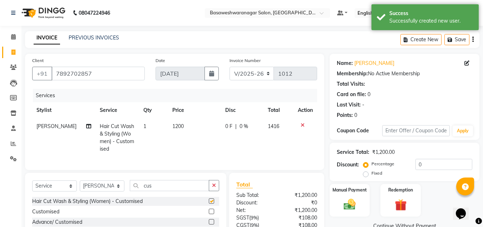
checkbox input "false"
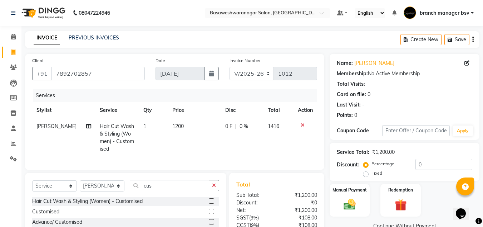
click at [180, 125] on td "1200" at bounding box center [194, 137] width 53 height 39
select select "13737"
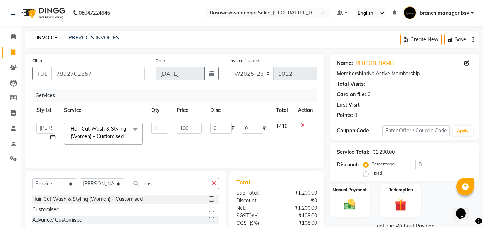
type input "1000"
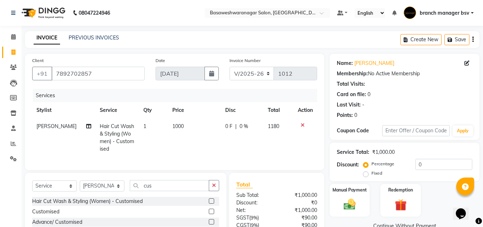
click at [291, 203] on div "Total Sub Total: ₹1,000.00 Discount: ₹0 Net: ₹1,000.00 SGST ( 9% ) ₹90.00 CGST …" at bounding box center [277, 225] width 81 height 91
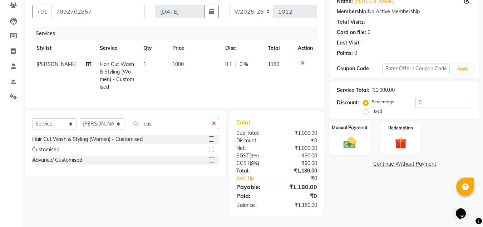
click at [370, 130] on div "Manual Payment" at bounding box center [350, 138] width 42 height 34
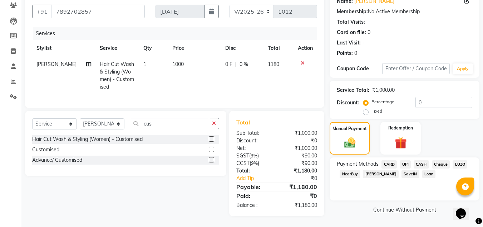
click at [405, 161] on span "UPI" at bounding box center [405, 164] width 11 height 8
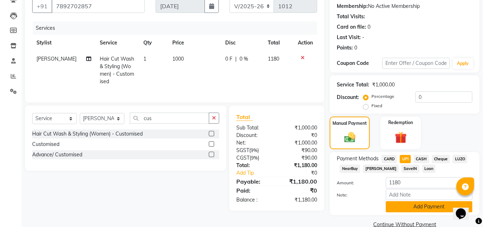
click at [416, 208] on button "Add Payment" at bounding box center [429, 206] width 87 height 11
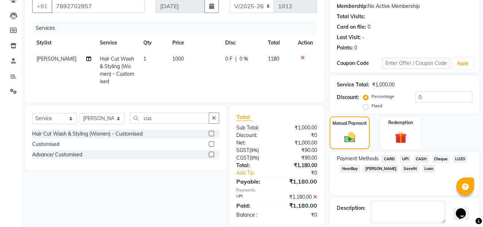
scroll to position [101, 0]
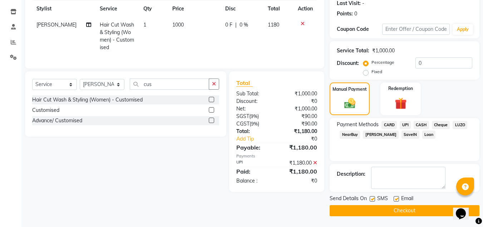
click at [403, 213] on button "Checkout" at bounding box center [405, 210] width 150 height 11
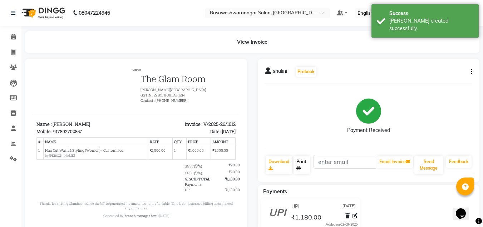
click at [303, 162] on link "Print" at bounding box center [302, 164] width 16 height 19
click at [416, 127] on div "Payment Received" at bounding box center [369, 116] width 208 height 54
click at [305, 164] on link "Print" at bounding box center [302, 164] width 16 height 19
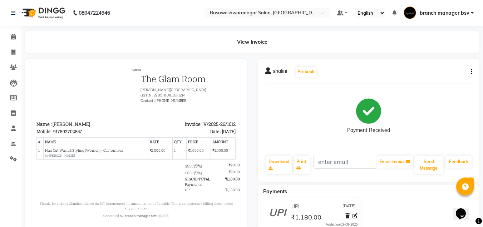
click at [444, 120] on div "Payment Received" at bounding box center [369, 116] width 208 height 54
drag, startPoint x: 444, startPoint y: 120, endPoint x: 405, endPoint y: 130, distance: 39.5
click at [405, 130] on div "Payment Received" at bounding box center [369, 116] width 208 height 54
click at [301, 155] on div "Print" at bounding box center [302, 165] width 18 height 20
click at [300, 162] on link "Print" at bounding box center [302, 164] width 16 height 19
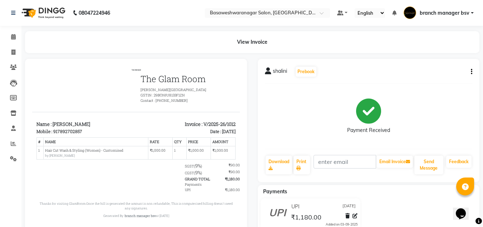
click at [401, 94] on div "Payment Received" at bounding box center [369, 116] width 208 height 54
click at [308, 170] on link "Print" at bounding box center [302, 164] width 16 height 19
click at [389, 38] on div "View Invoice" at bounding box center [252, 42] width 455 height 22
click at [269, 171] on link "Download" at bounding box center [279, 164] width 26 height 19
click at [76, 133] on div "917892702857" at bounding box center [67, 131] width 29 height 6
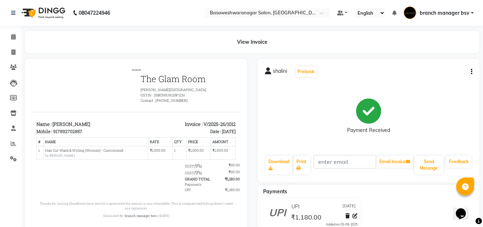
click at [76, 133] on div "917892702857" at bounding box center [67, 131] width 29 height 6
copy div "917892702857"
click at [15, 37] on icon at bounding box center [13, 36] width 5 height 5
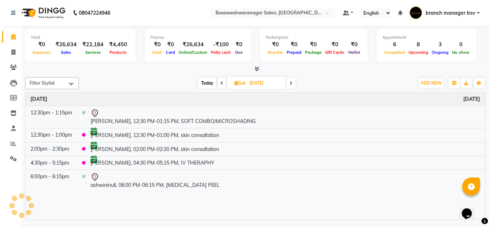
click at [209, 77] on span "Today" at bounding box center [207, 82] width 18 height 11
type input "[DATE]"
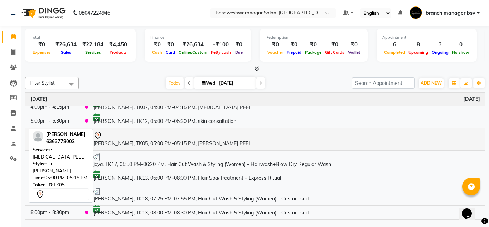
scroll to position [183, 0]
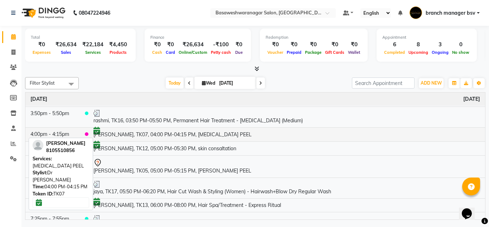
click at [160, 132] on td "BHOOMIKA, TK07, 04:00 PM-04:15 PM, RETINOL PEEL" at bounding box center [286, 134] width 397 height 14
select select "6"
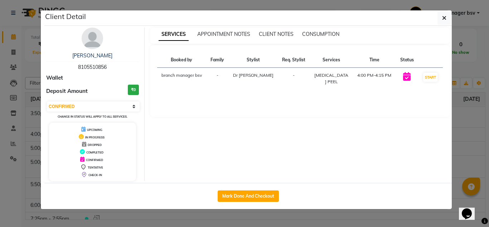
click at [90, 67] on span "8105510856" at bounding box center [92, 67] width 29 height 6
copy span "8105510856"
click at [90, 67] on span "8105510856" at bounding box center [92, 67] width 29 height 6
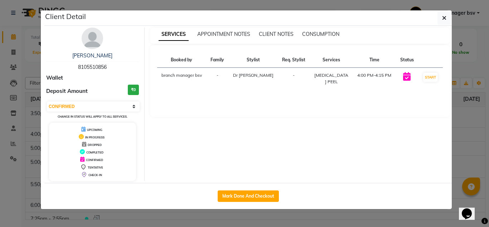
click at [9, 136] on ngb-modal-window "Client Detail BHOOMIKA 8105510856 Wallet Deposit Amount ₹0 Select IN SERVICE CO…" at bounding box center [244, 113] width 489 height 227
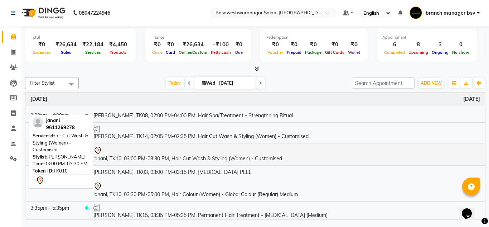
scroll to position [0, 0]
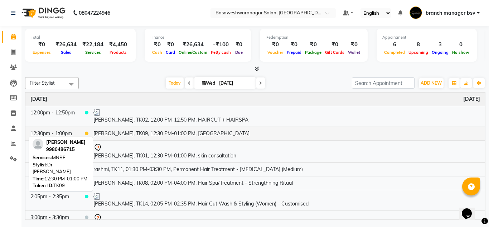
click at [119, 129] on td "soumya, TK09, 12:30 PM-01:00 PM, MNRF" at bounding box center [286, 133] width 397 height 14
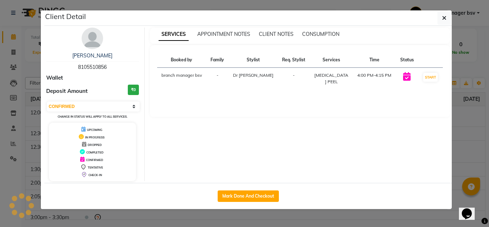
select select "1"
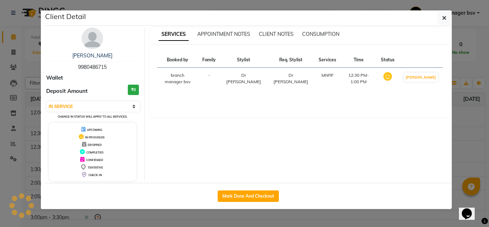
click at [83, 67] on span "9980486715" at bounding box center [92, 67] width 29 height 6
copy span "9980486715"
click at [25, 136] on ngb-modal-window "Client Detail soumya 9980486715 Wallet Deposit Amount ₹0 Select IN SERVICE CONF…" at bounding box center [244, 113] width 489 height 227
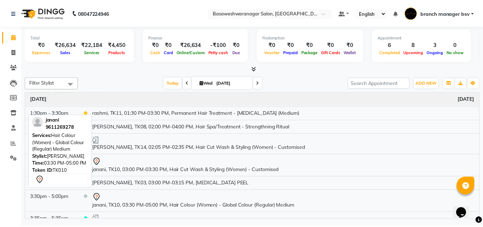
scroll to position [55, 0]
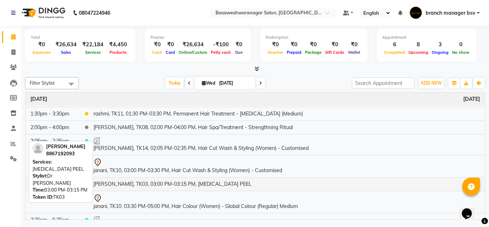
click at [120, 182] on td "LIKITHA, TK03, 03:00 PM-03:15 PM, RETINOL PEEL" at bounding box center [286, 184] width 397 height 14
select select "1"
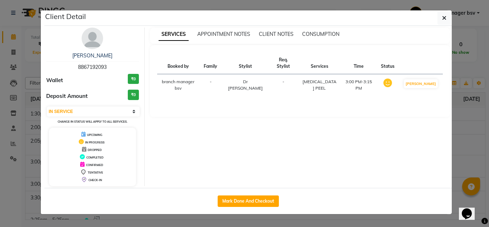
click at [92, 68] on span "8867192093" at bounding box center [92, 67] width 29 height 6
copy span "8867192093"
click at [11, 138] on ngb-modal-window "Client Detail LIKITHA 8867192093 Wallet ₹0 Deposit Amount ₹0 Select IN SERVICE …" at bounding box center [244, 113] width 489 height 227
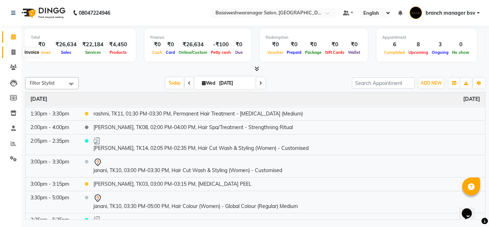
click at [10, 53] on span at bounding box center [13, 52] width 13 height 8
select select "service"
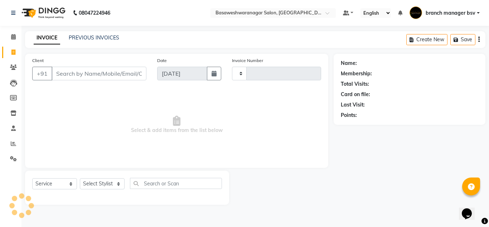
type input "1013"
select select "842"
click at [92, 39] on link "PREVIOUS INVOICES" at bounding box center [94, 37] width 50 height 6
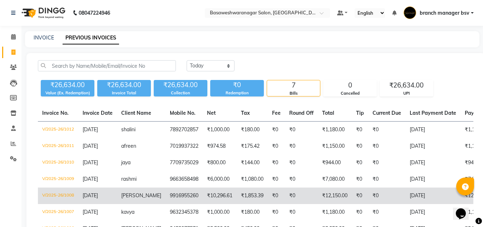
scroll to position [54, 0]
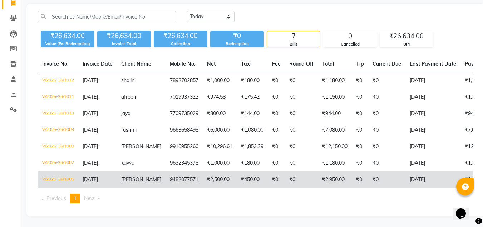
click at [192, 174] on td "9482077571" at bounding box center [184, 179] width 37 height 16
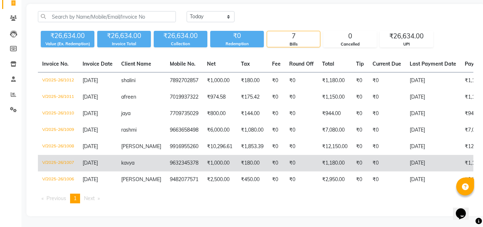
click at [306, 155] on td "₹0" at bounding box center [301, 163] width 33 height 16
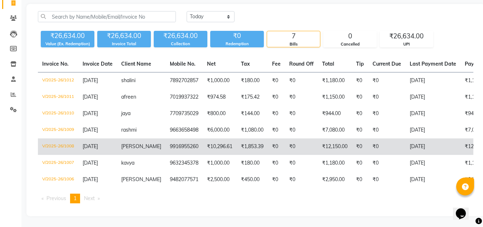
click at [166, 138] on td "9916955260" at bounding box center [184, 146] width 37 height 16
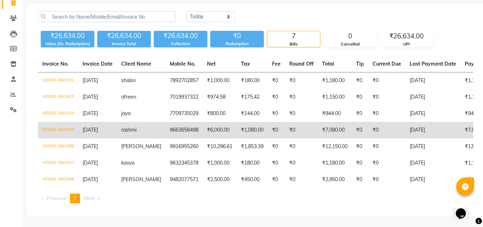
click at [209, 122] on td "₹6,000.00" at bounding box center [220, 130] width 34 height 16
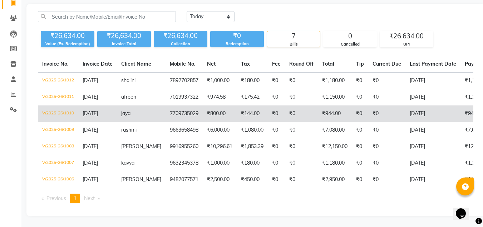
click at [187, 107] on td "7709735029" at bounding box center [184, 113] width 37 height 16
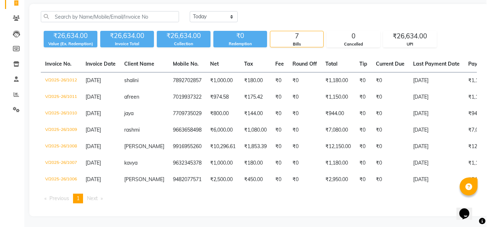
scroll to position [0, 0]
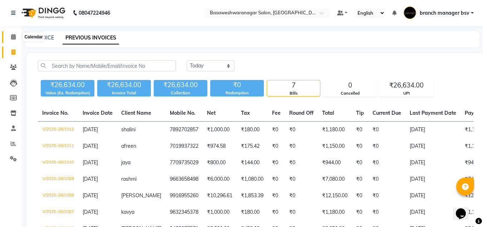
click at [14, 38] on icon at bounding box center [13, 36] width 5 height 5
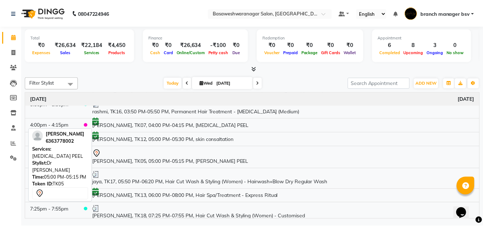
scroll to position [210, 0]
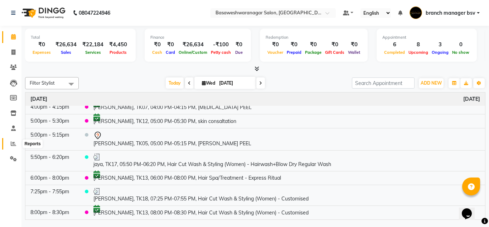
click at [11, 145] on icon at bounding box center [13, 143] width 5 height 5
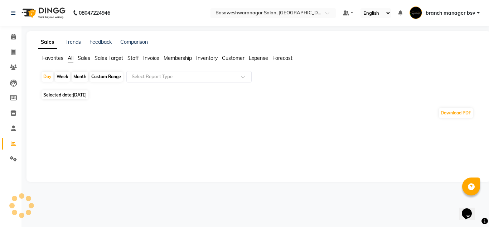
click at [131, 58] on span "Staff" at bounding box center [132, 58] width 11 height 6
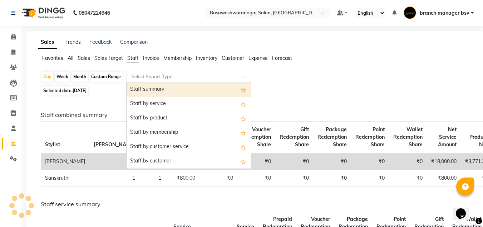
click at [155, 79] on input "text" at bounding box center [181, 76] width 103 height 7
click at [157, 90] on div "Staff summary" at bounding box center [189, 89] width 125 height 14
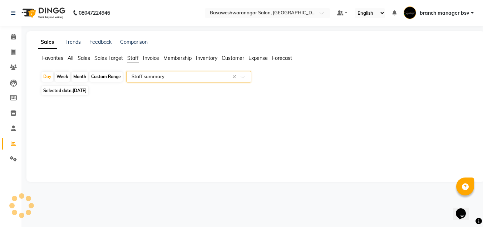
select select "full_report"
select select "csv"
click at [105, 76] on div "Custom Range" at bounding box center [105, 77] width 33 height 10
select select "9"
select select "2025"
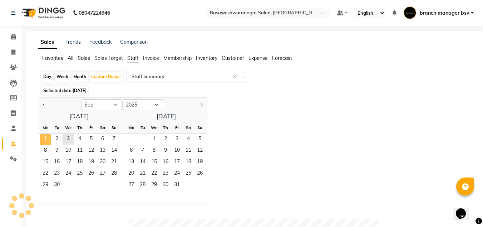
click at [44, 138] on span "1" at bounding box center [45, 138] width 11 height 11
click at [67, 142] on span "3" at bounding box center [68, 138] width 11 height 11
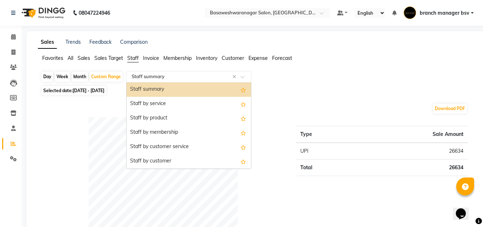
click at [150, 76] on input "text" at bounding box center [181, 76] width 103 height 7
click at [149, 91] on div "Staff summary" at bounding box center [189, 89] width 125 height 14
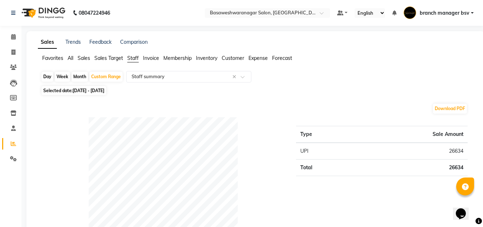
click at [81, 57] on span "Sales" at bounding box center [84, 58] width 13 height 6
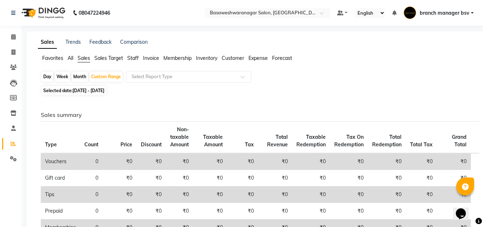
click at [136, 59] on span "Staff" at bounding box center [132, 58] width 11 height 6
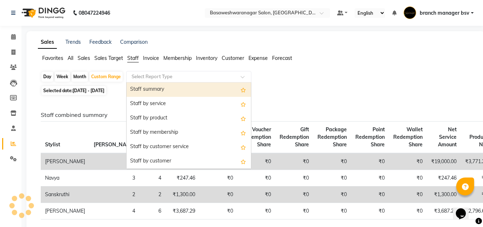
click at [152, 79] on input "text" at bounding box center [181, 76] width 103 height 7
click at [152, 90] on div "Staff summary" at bounding box center [189, 89] width 125 height 14
select select "full_report"
select select "csv"
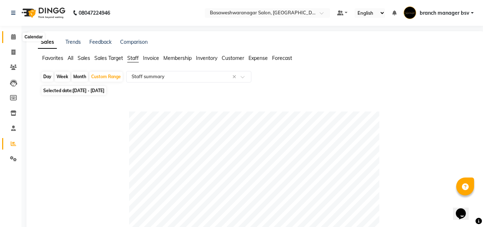
click at [10, 38] on span at bounding box center [13, 37] width 13 height 8
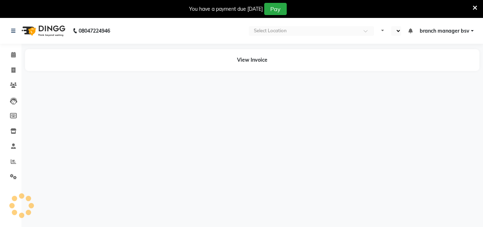
select select "en"
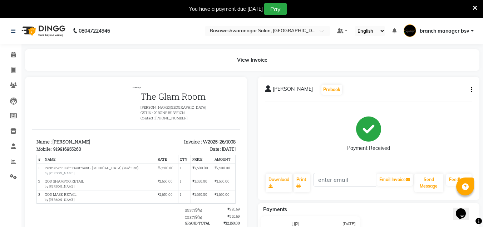
scroll to position [63, 0]
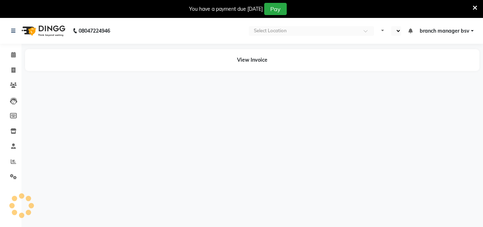
select select "en"
